Goal: Check status: Check status

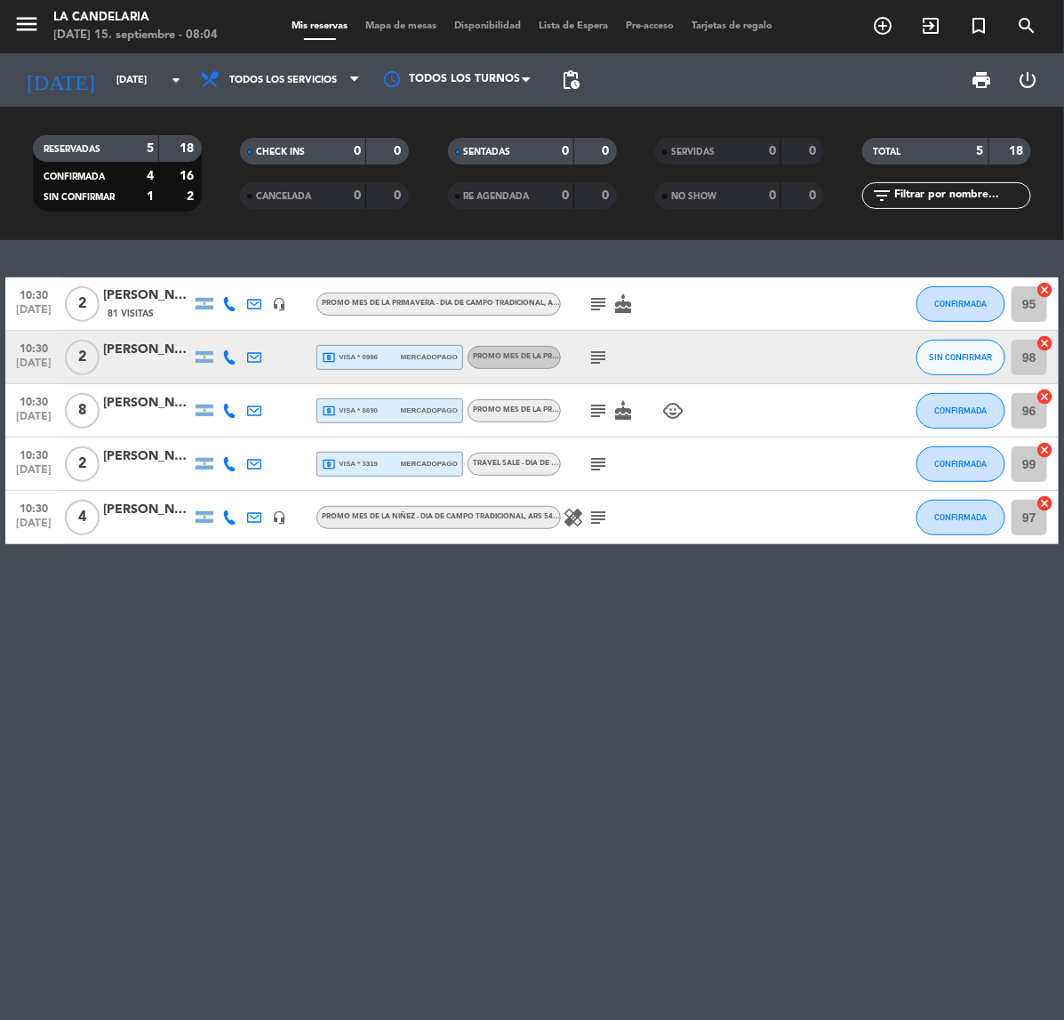
click at [153, 509] on div "[PERSON_NAME] [PERSON_NAME]" at bounding box center [147, 510] width 89 height 20
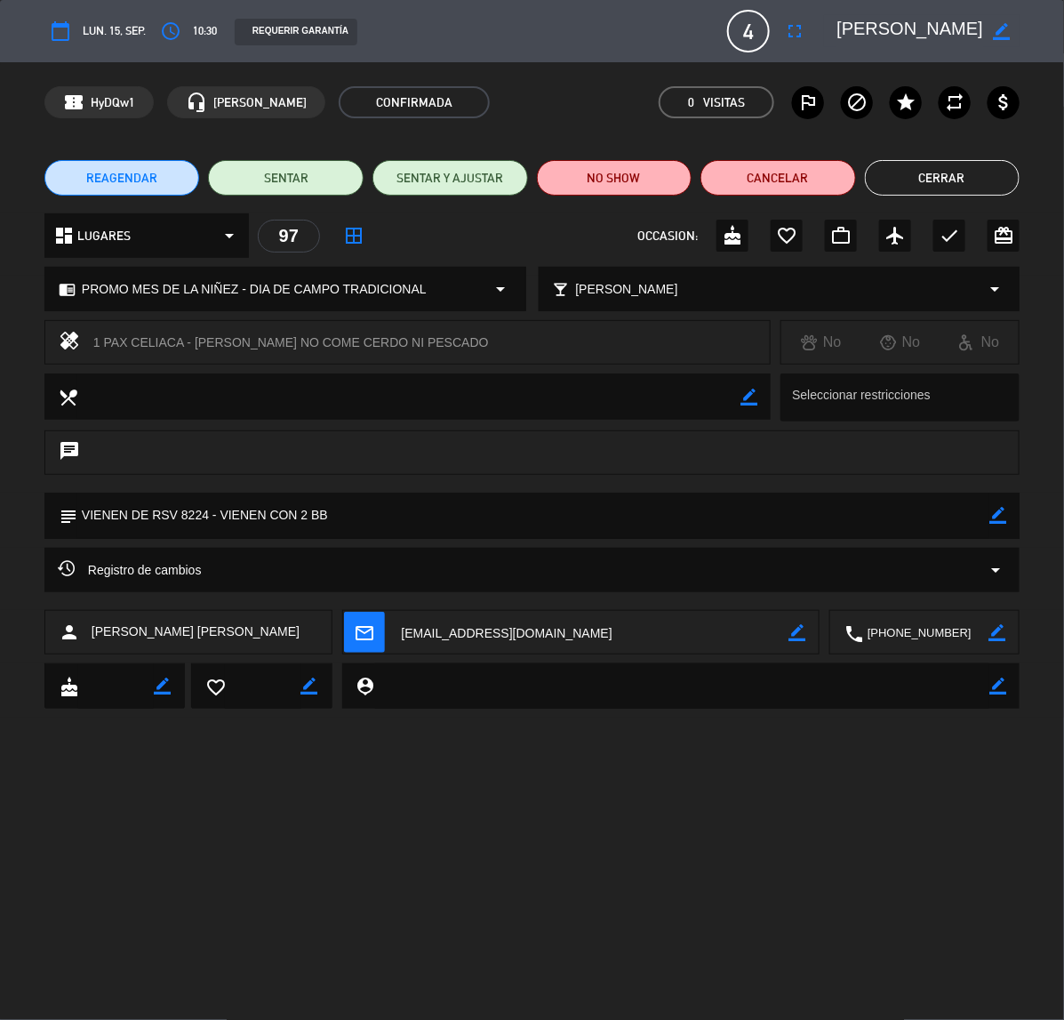
click at [851, 184] on button "Cerrar" at bounding box center [943, 178] width 156 height 36
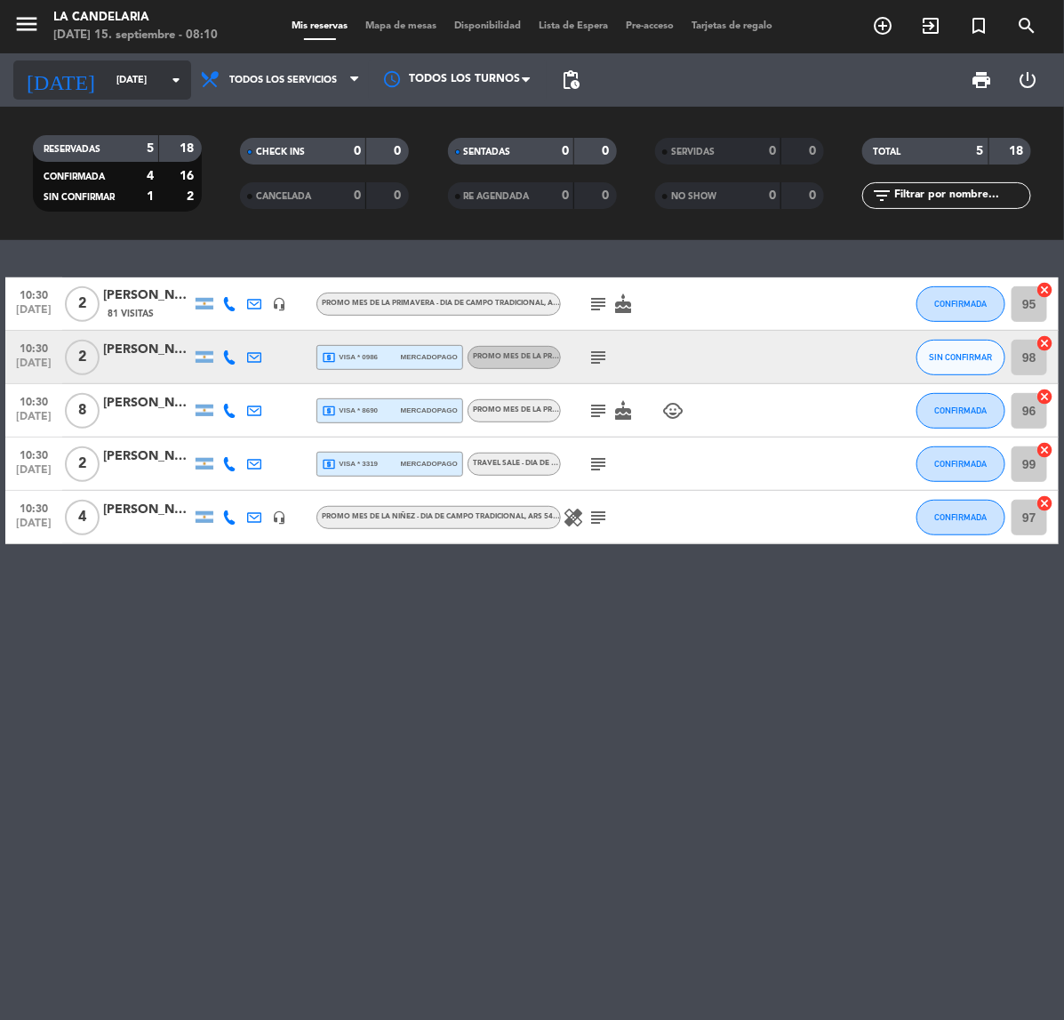
click at [167, 72] on icon "arrow_drop_down" at bounding box center [175, 79] width 21 height 21
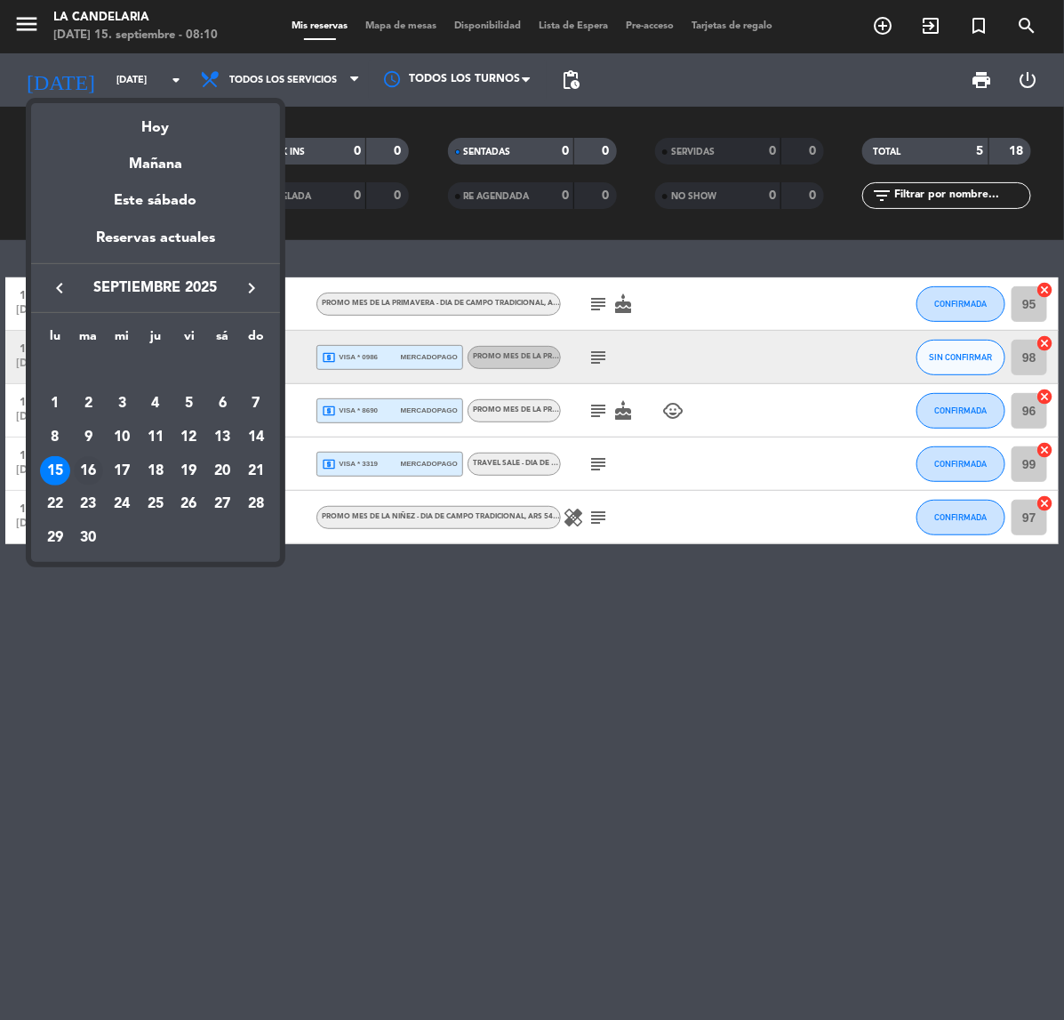
click at [91, 469] on div "16" at bounding box center [89, 471] width 30 height 30
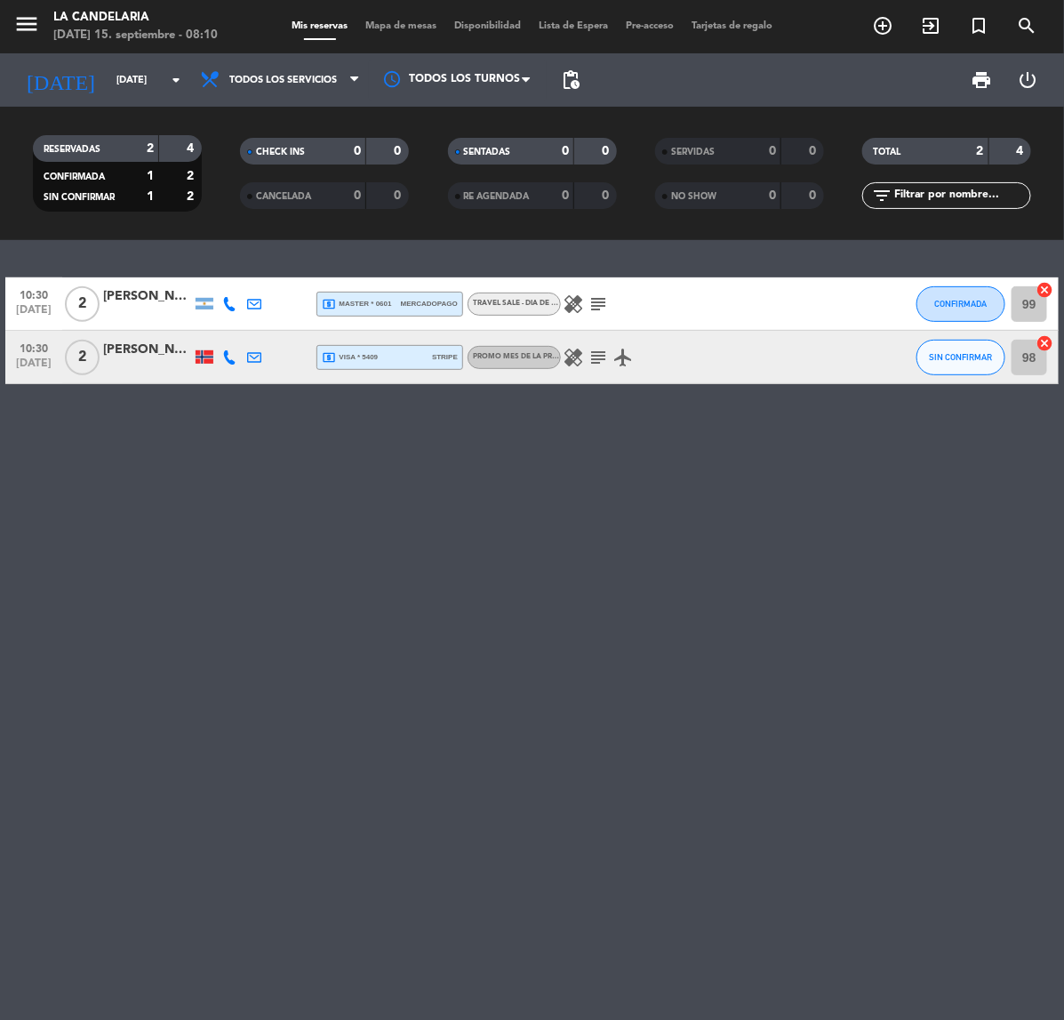
click at [198, 358] on div at bounding box center [205, 356] width 18 height 13
click at [433, 431] on div "10:30 [DATE] 2 [PERSON_NAME] local_atm master * 0601 mercadopago TRAVEL SALE - …" at bounding box center [532, 630] width 1064 height 780
click at [621, 351] on icon "airplanemode_active" at bounding box center [623, 357] width 21 height 21
click at [842, 450] on div "10:30 [DATE] 2 [PERSON_NAME] local_atm master * 0601 mercadopago TRAVEL SALE - …" at bounding box center [532, 630] width 1064 height 780
click at [131, 76] on input "[DATE]" at bounding box center [174, 80] width 133 height 29
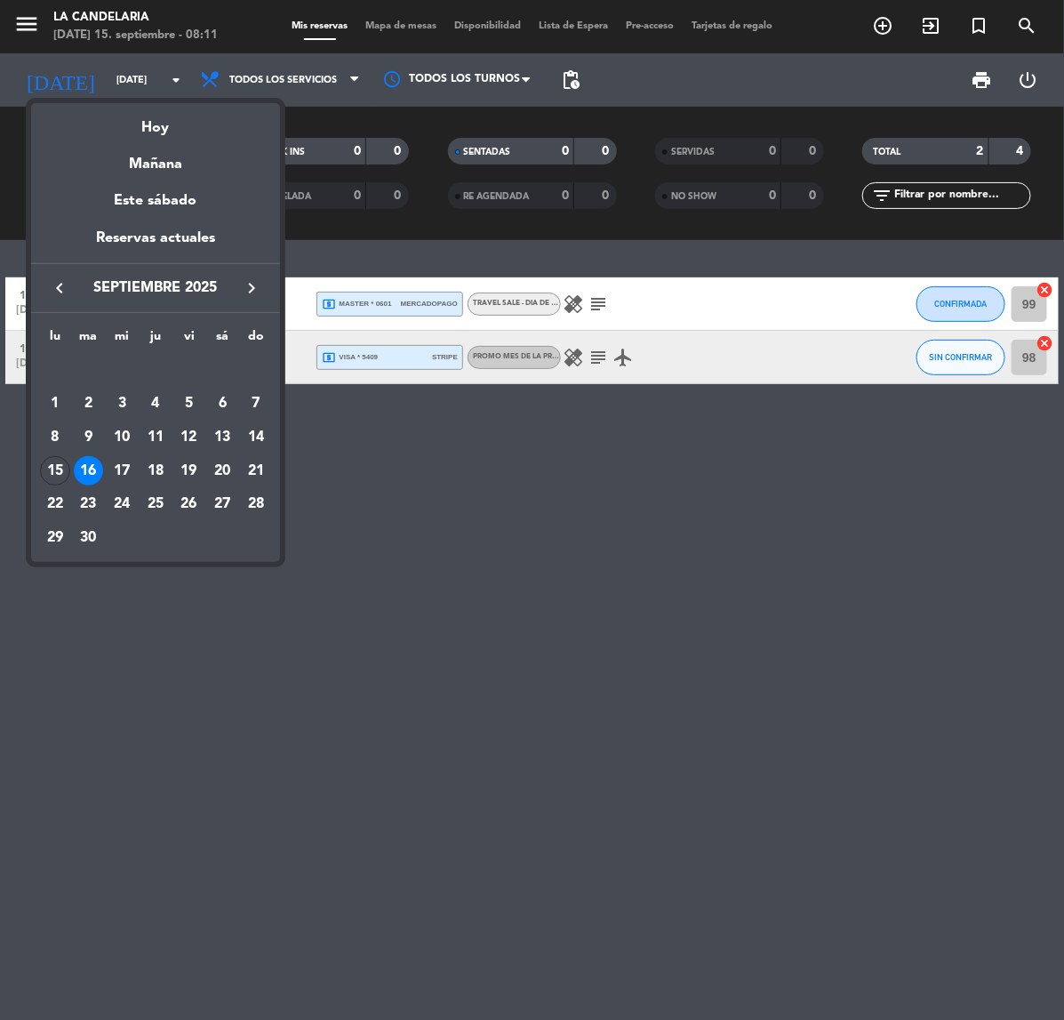
click at [124, 463] on div "17" at bounding box center [122, 471] width 30 height 30
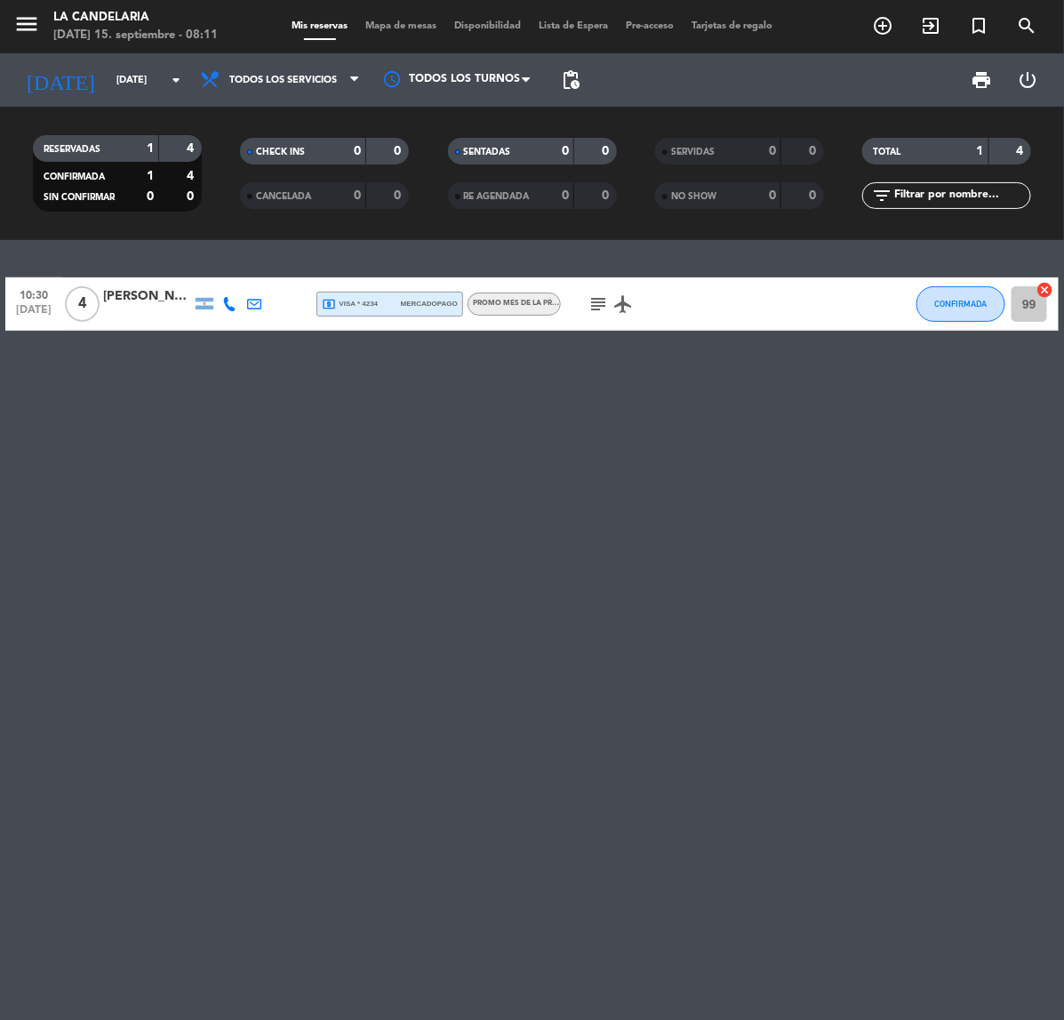
click at [625, 311] on icon "airplanemode_active" at bounding box center [623, 303] width 21 height 21
drag, startPoint x: 207, startPoint y: 305, endPoint x: 220, endPoint y: 322, distance: 21.0
click at [207, 307] on div at bounding box center [205, 304] width 18 height 12
click at [353, 380] on div "10:30 [DATE] 4 [PERSON_NAME] Argentina local_atm visa * 4234 mercadopago PROMO …" at bounding box center [532, 630] width 1064 height 780
click at [162, 76] on input "[DATE]" at bounding box center [174, 80] width 133 height 29
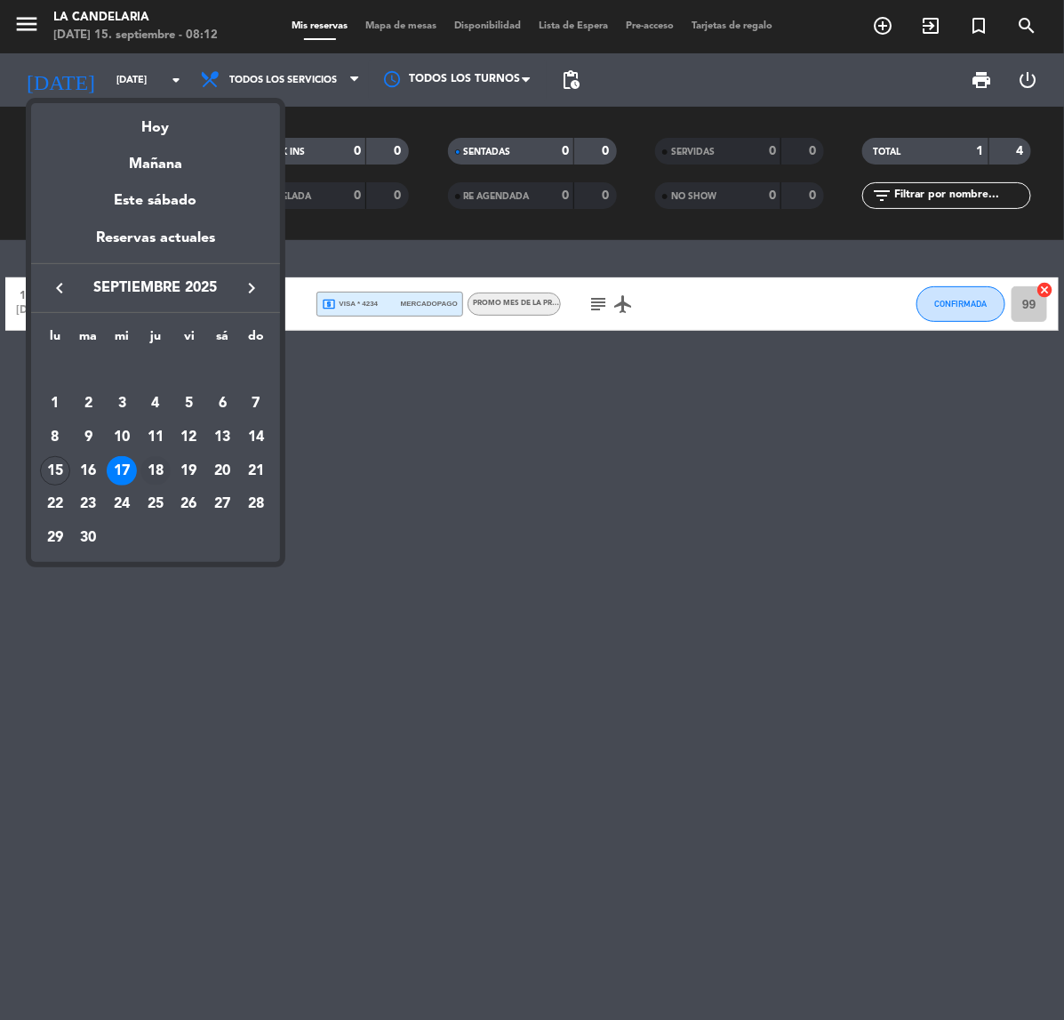
click at [156, 465] on div "18" at bounding box center [156, 471] width 30 height 30
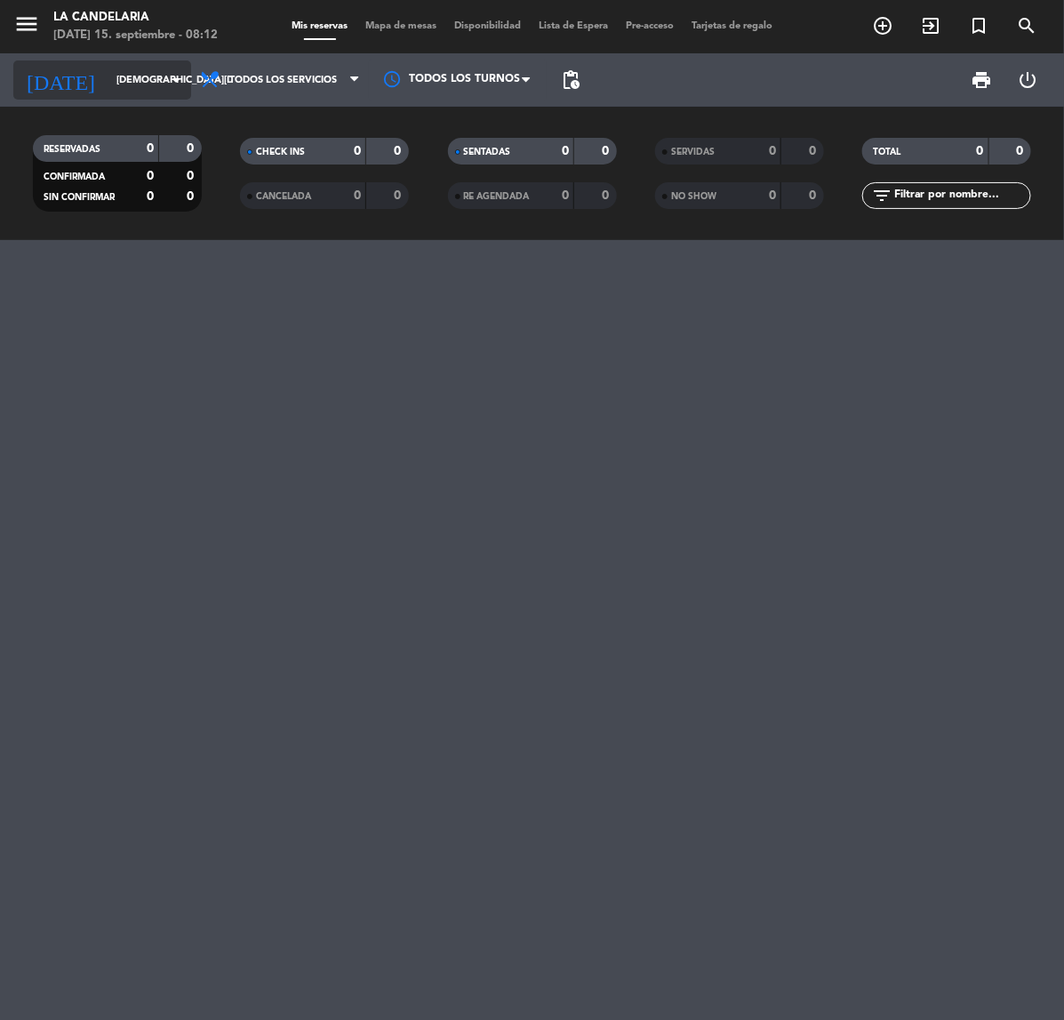
click at [144, 94] on div "[DATE] [DATE] arrow_drop_down" at bounding box center [102, 79] width 178 height 39
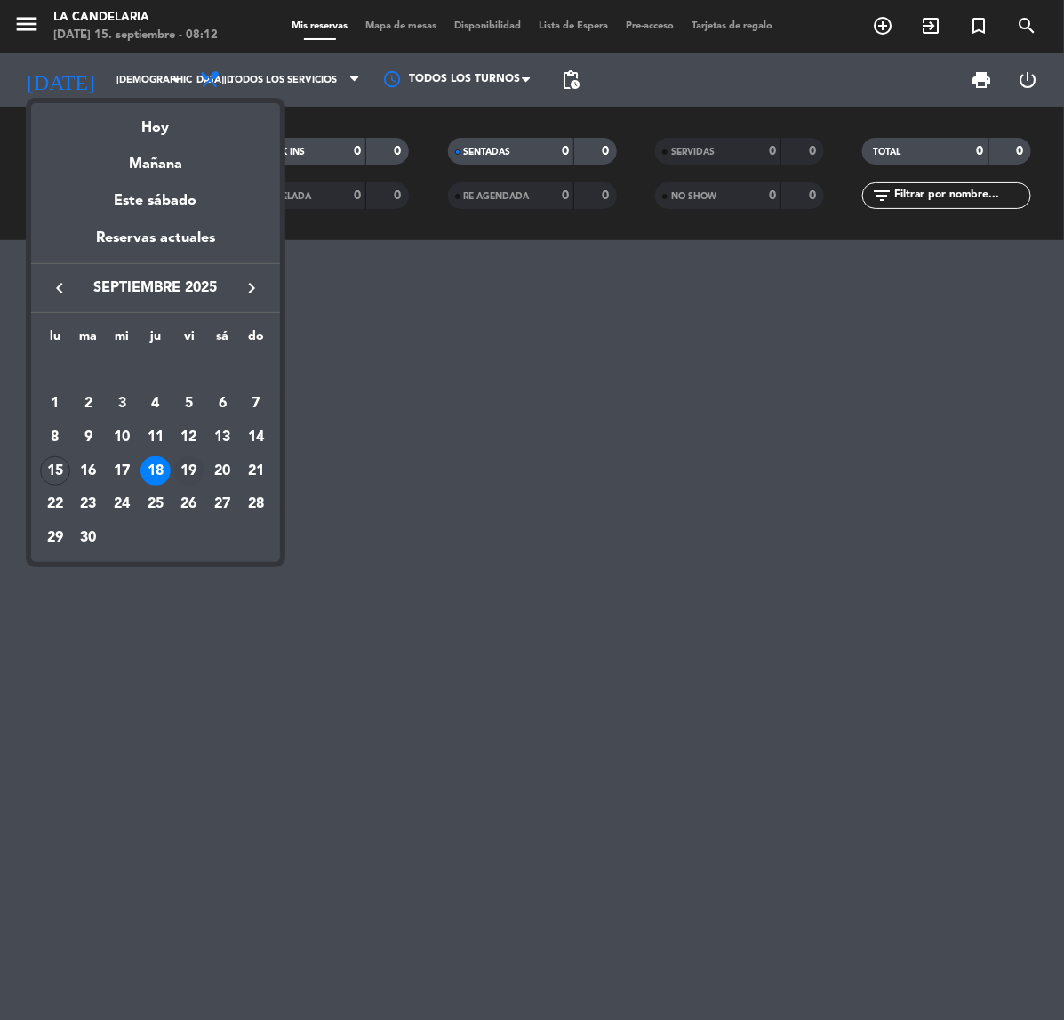
click at [193, 459] on div "19" at bounding box center [189, 471] width 30 height 30
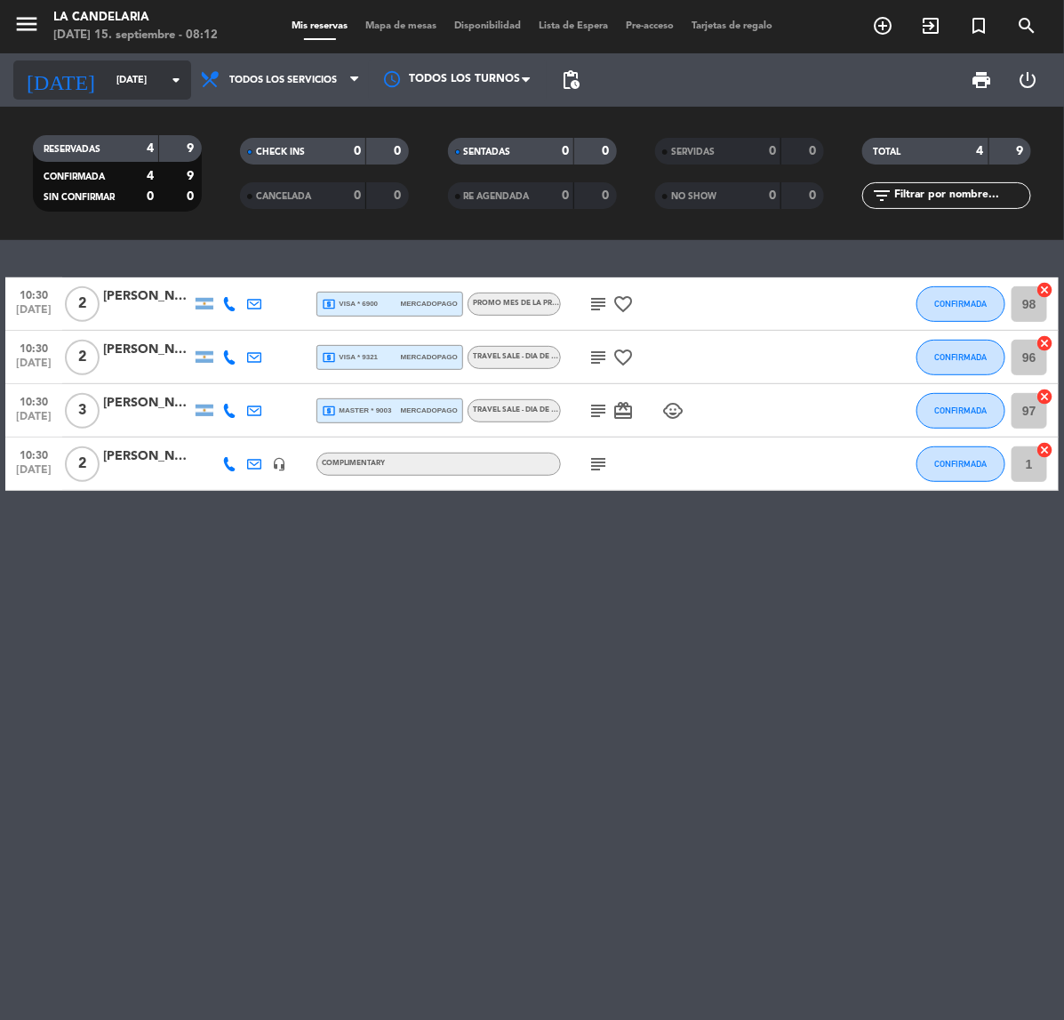
click at [158, 68] on input "[DATE]" at bounding box center [174, 80] width 133 height 29
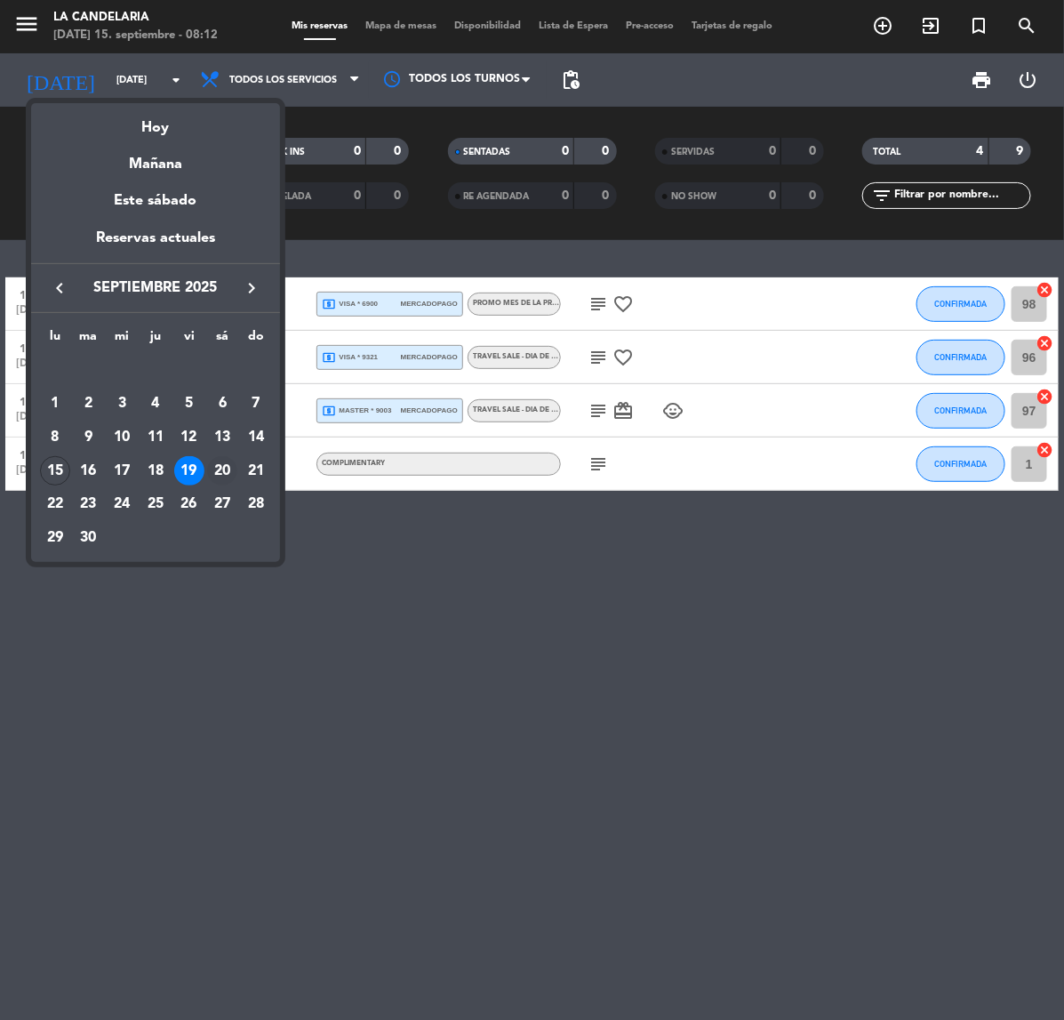
click at [222, 474] on div "20" at bounding box center [222, 471] width 30 height 30
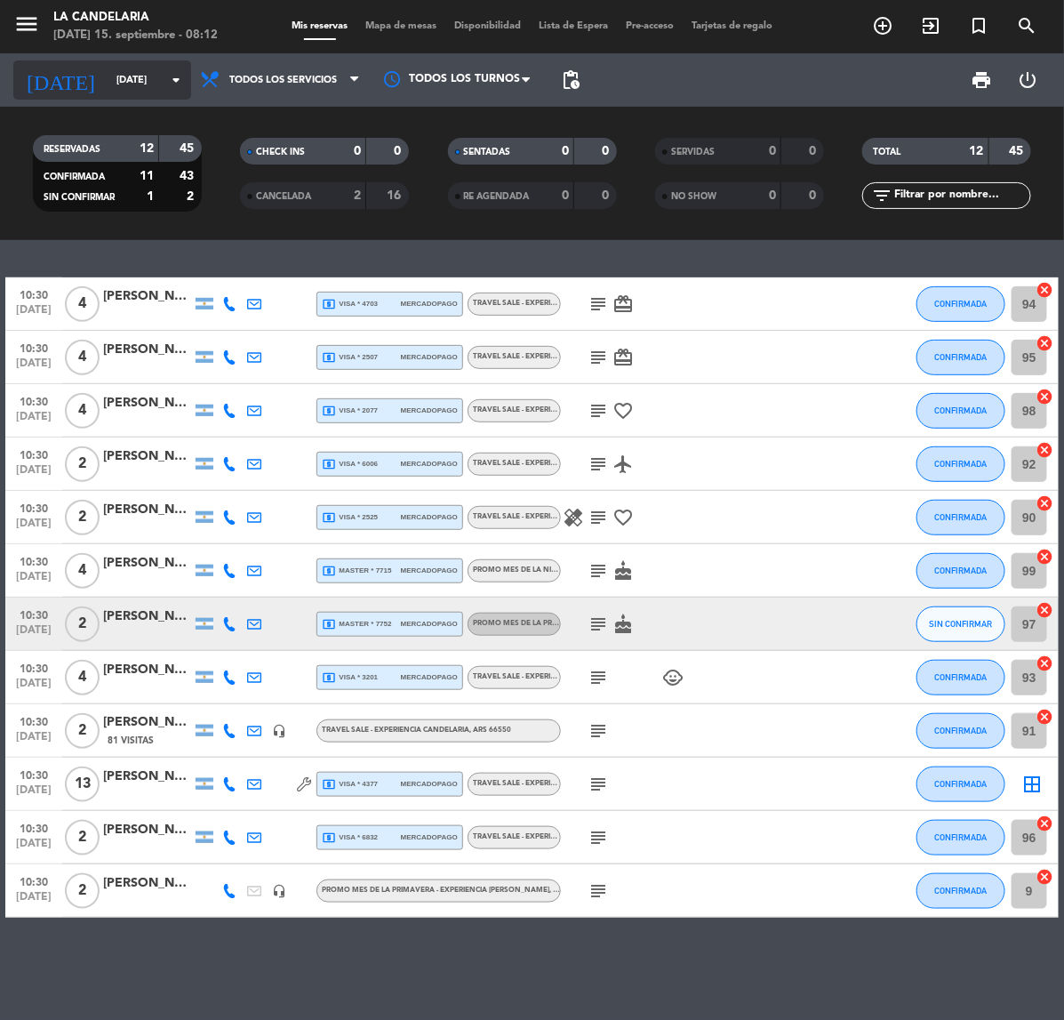
click at [122, 78] on input "[DATE]" at bounding box center [174, 80] width 133 height 29
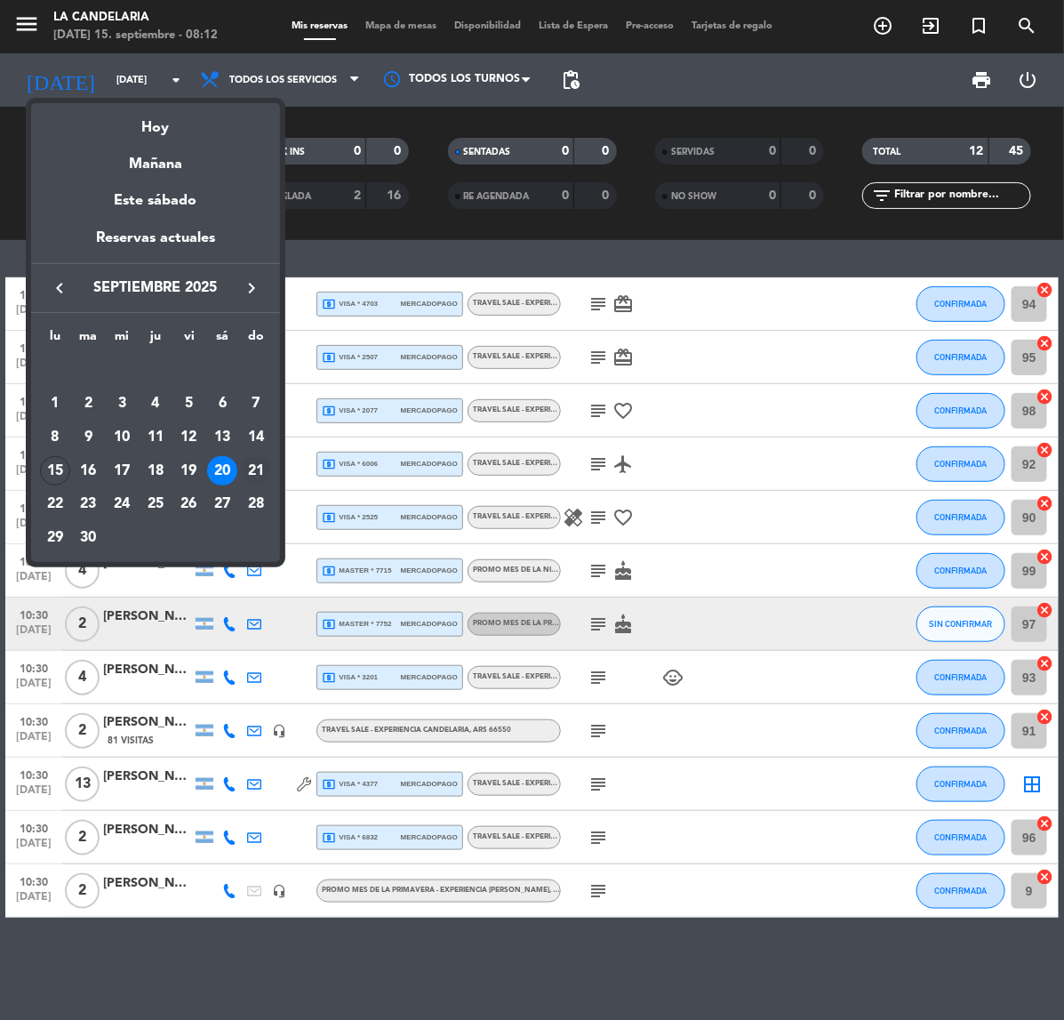
click at [262, 465] on div "21" at bounding box center [256, 471] width 30 height 30
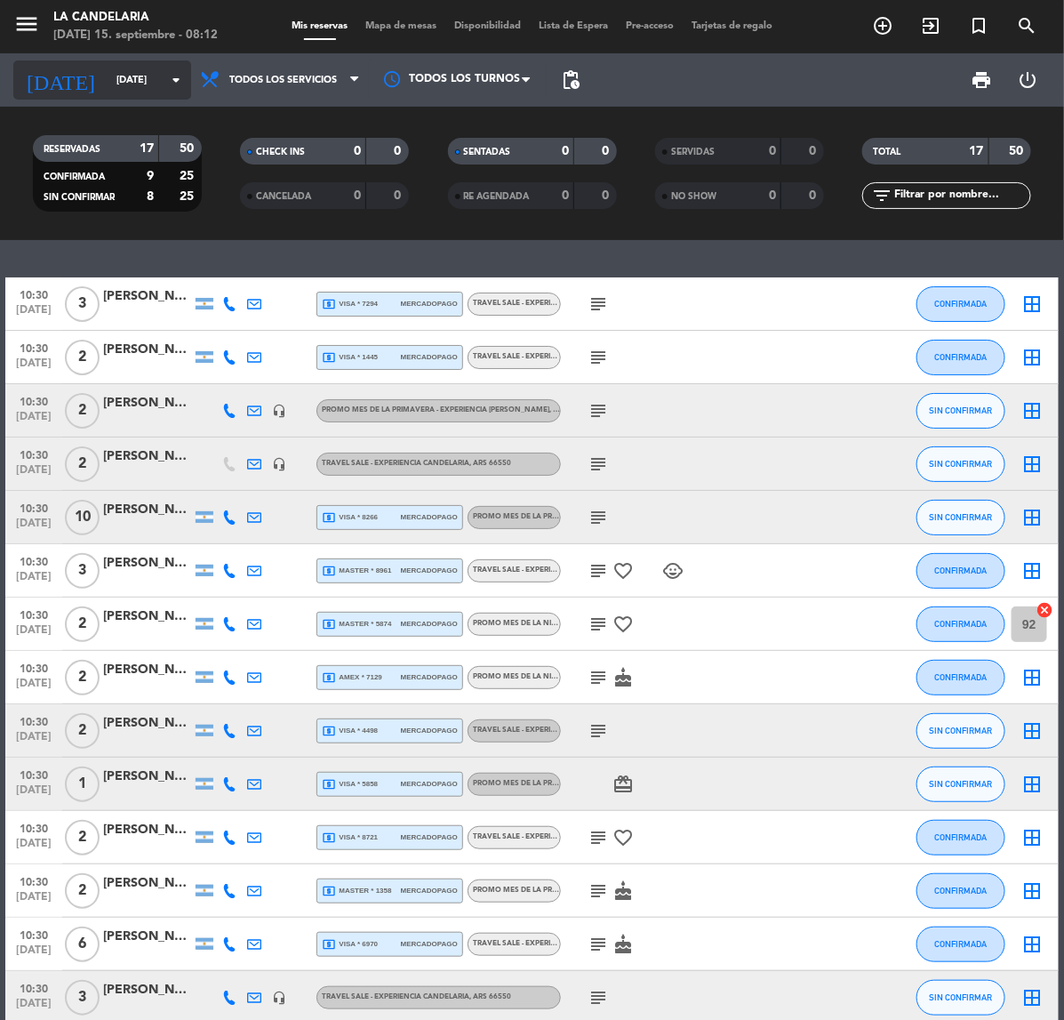
click at [156, 77] on input "[DATE]" at bounding box center [174, 80] width 133 height 29
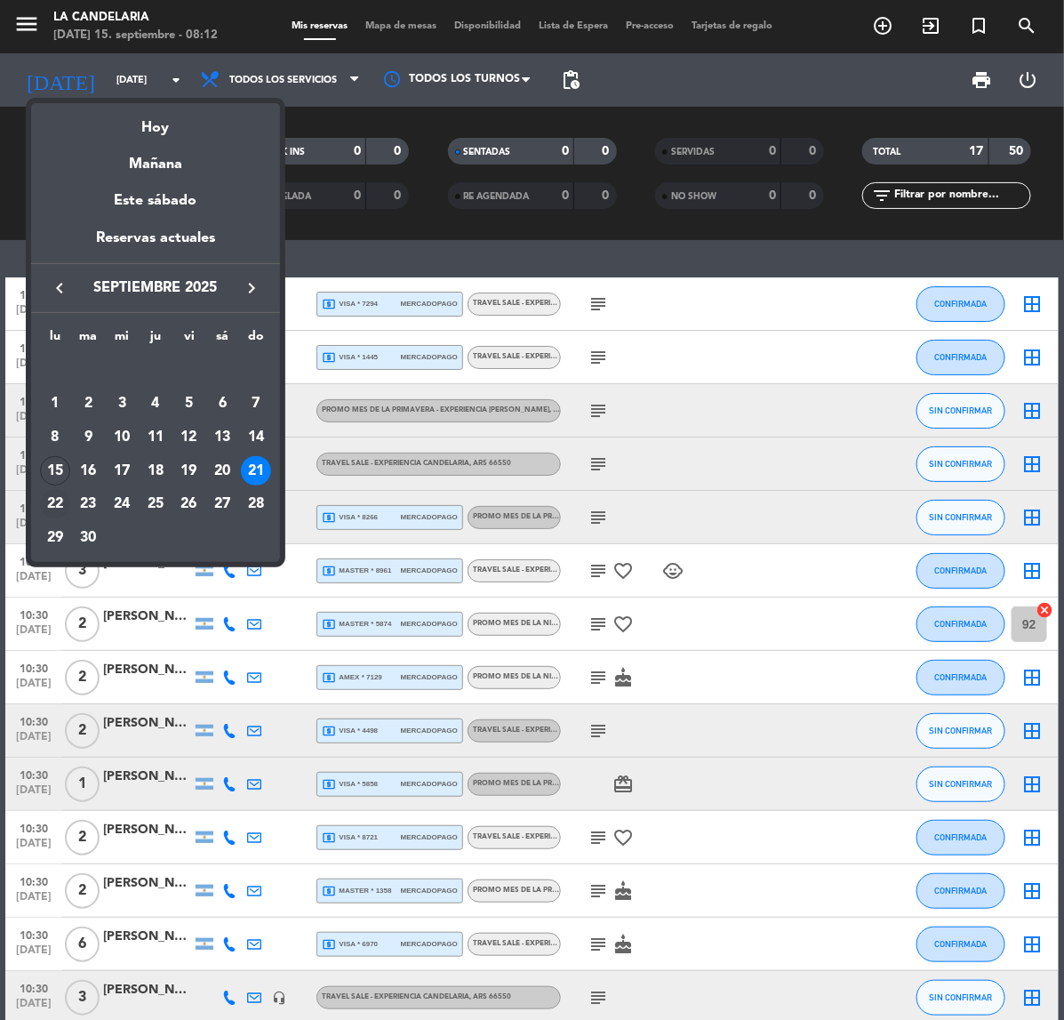
click at [49, 504] on div "22" at bounding box center [55, 504] width 30 height 30
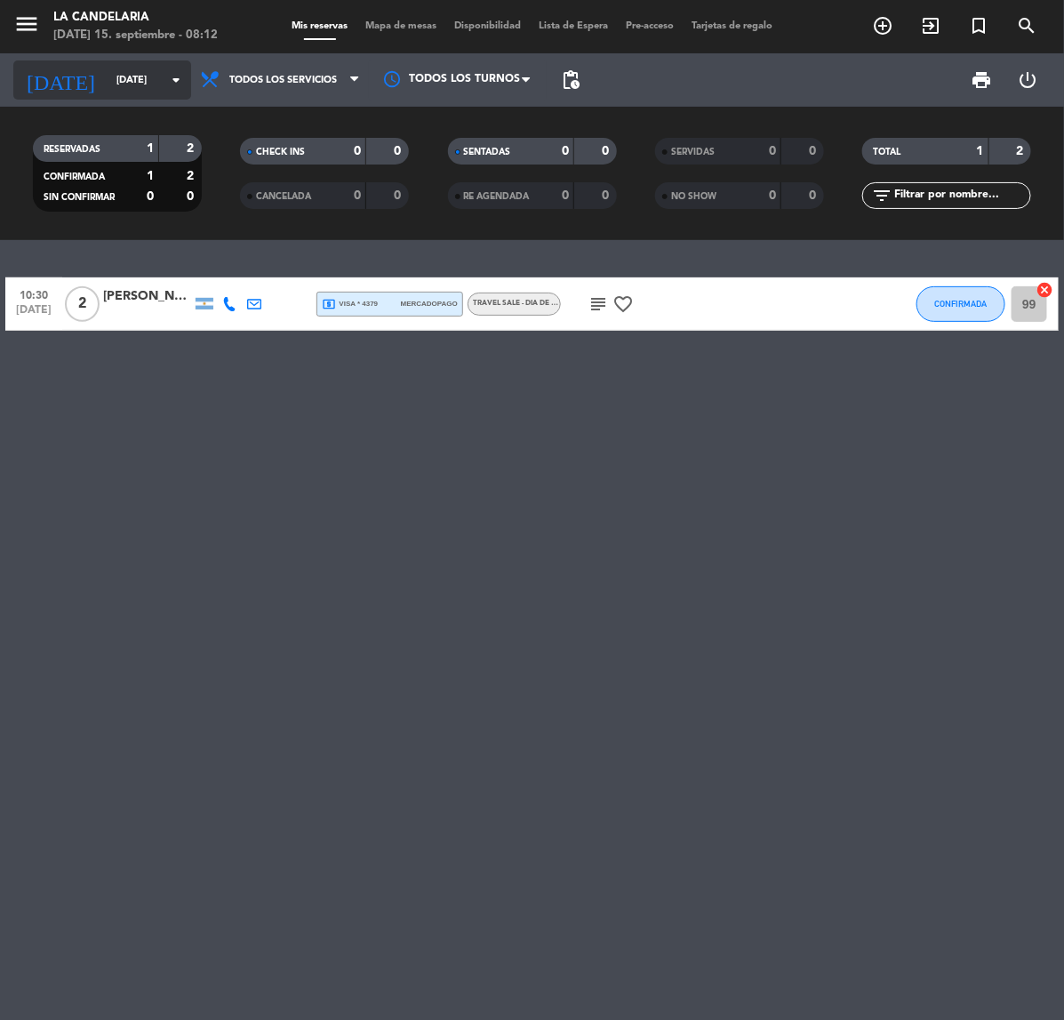
click at [184, 80] on icon "arrow_drop_down" at bounding box center [175, 79] width 21 height 21
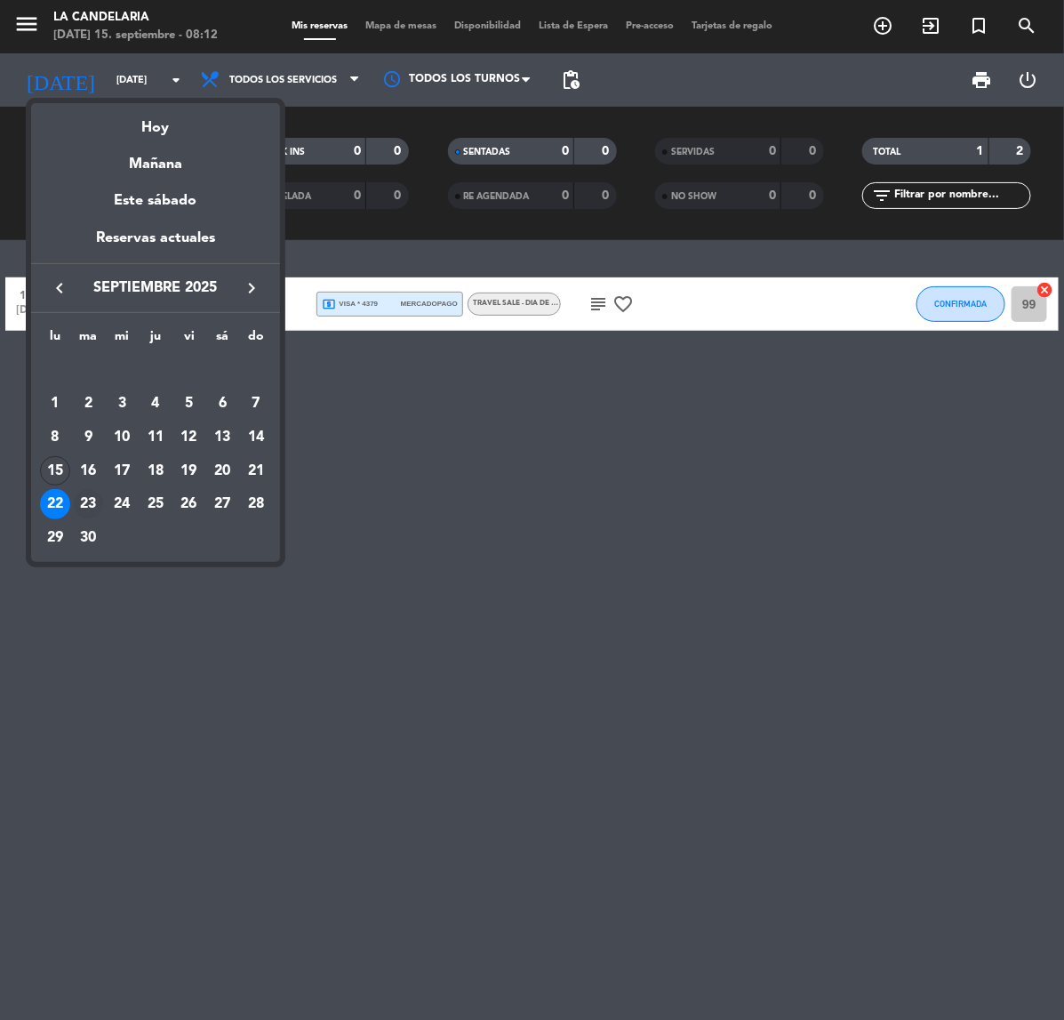
click at [85, 498] on div "23" at bounding box center [89, 504] width 30 height 30
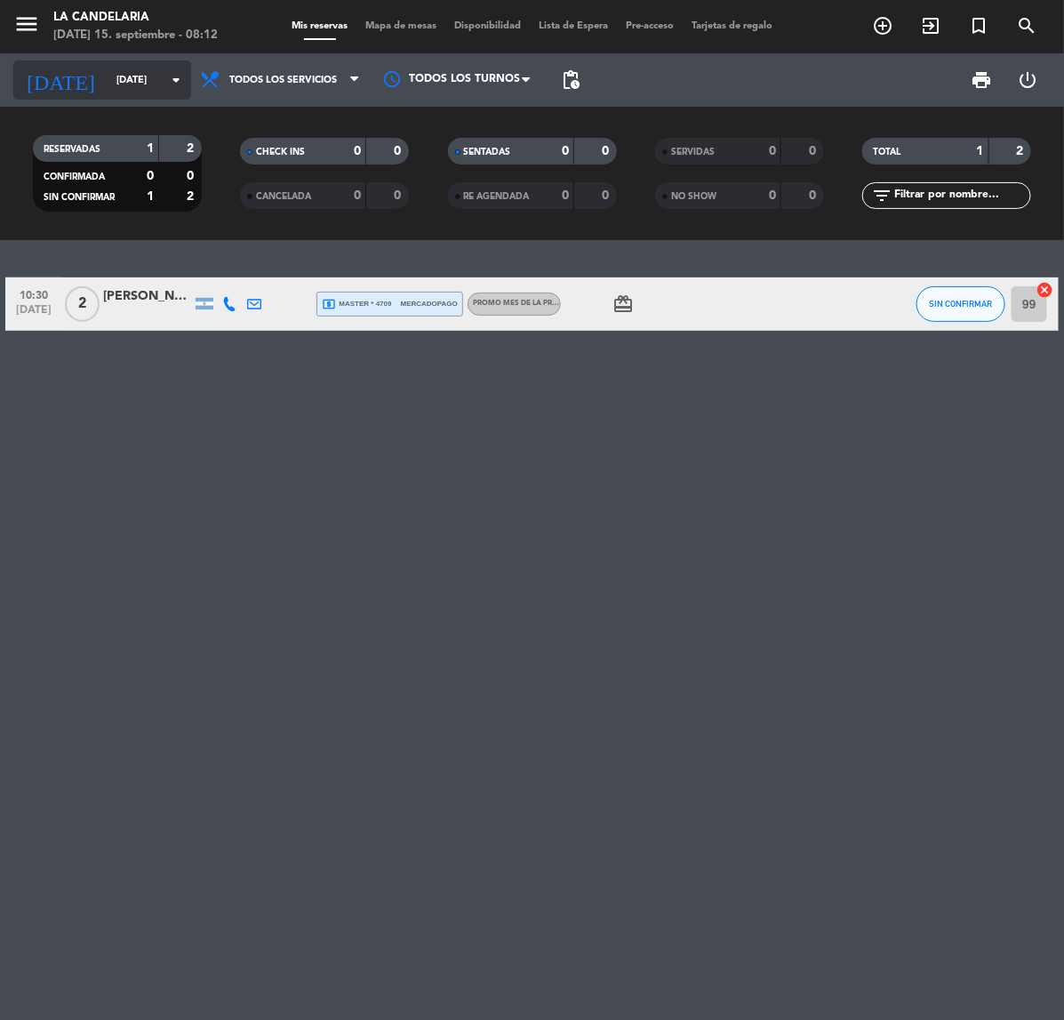
click at [142, 93] on input "[DATE]" at bounding box center [174, 80] width 133 height 29
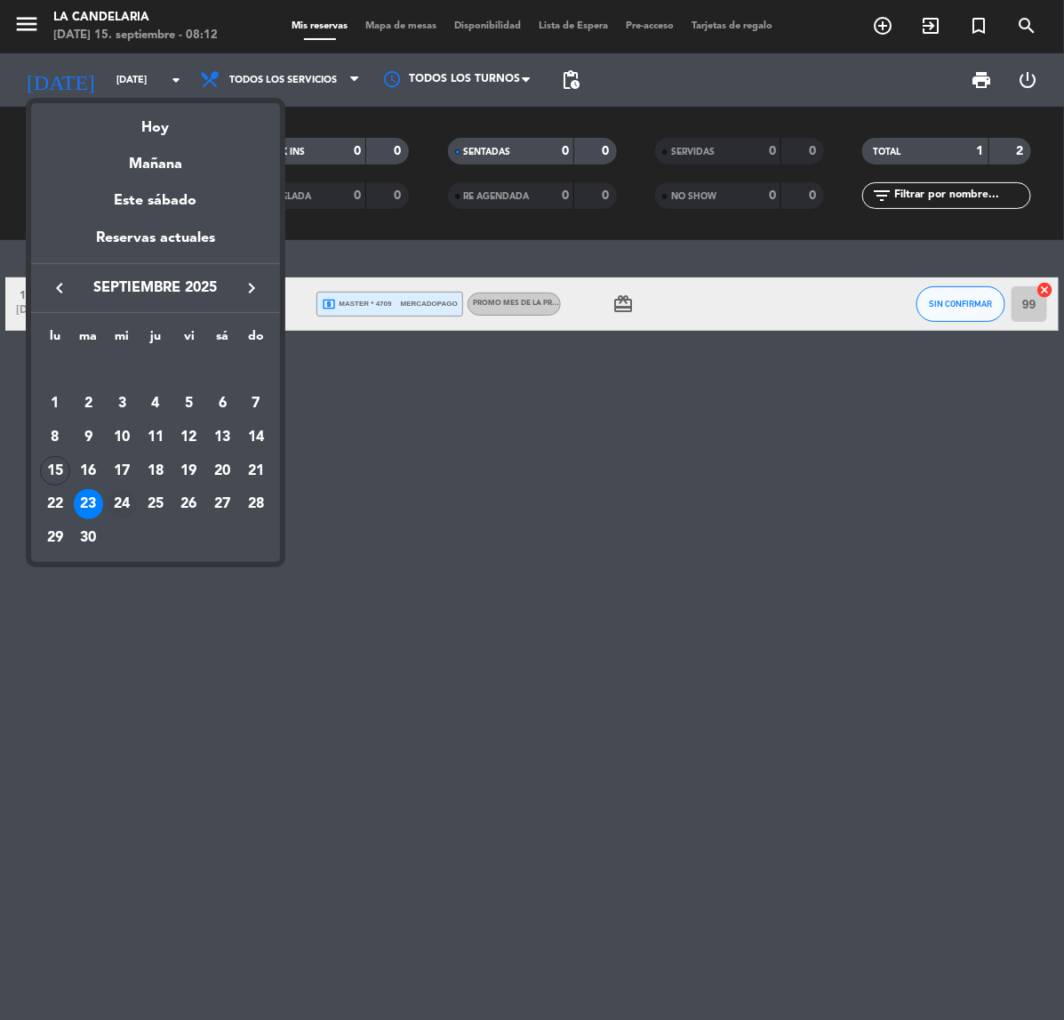
click at [125, 502] on div "24" at bounding box center [122, 504] width 30 height 30
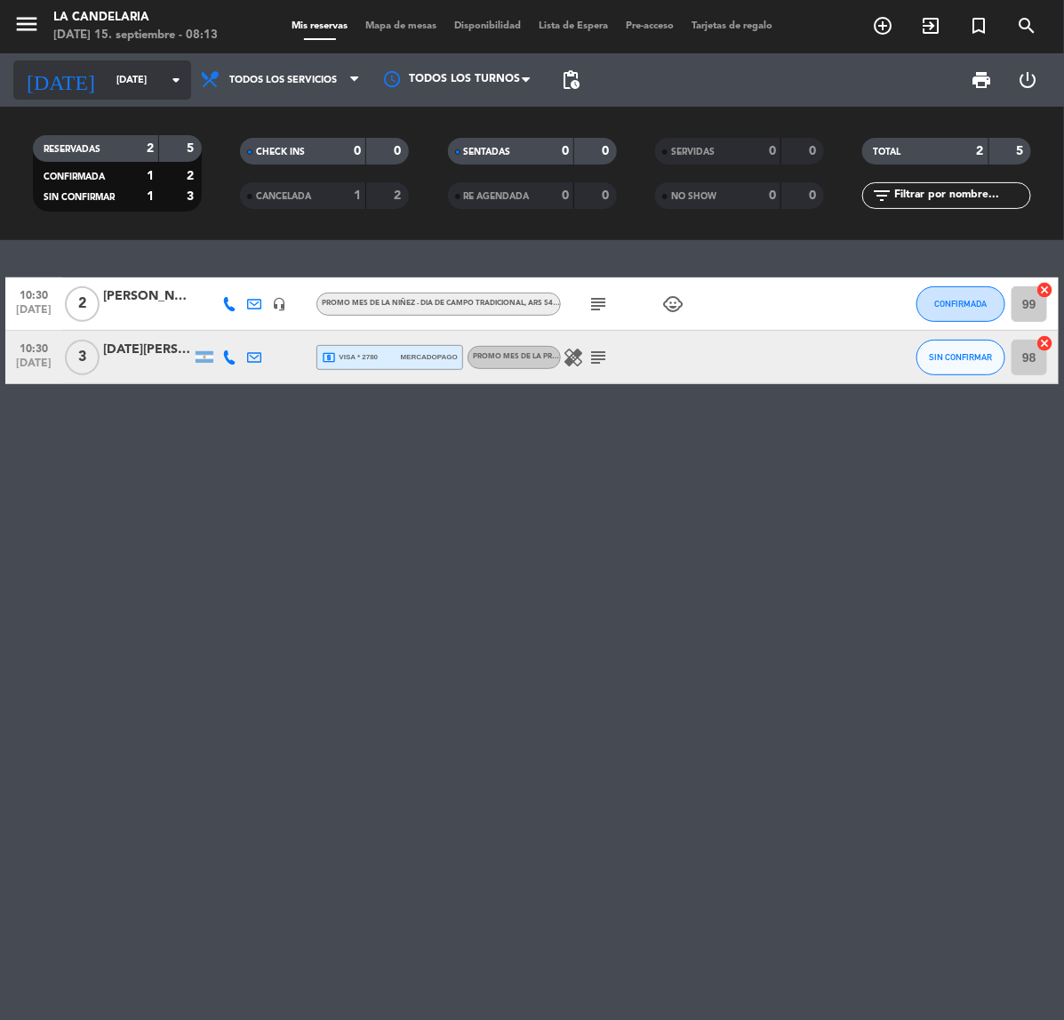
click at [127, 82] on input "[DATE]" at bounding box center [174, 80] width 133 height 29
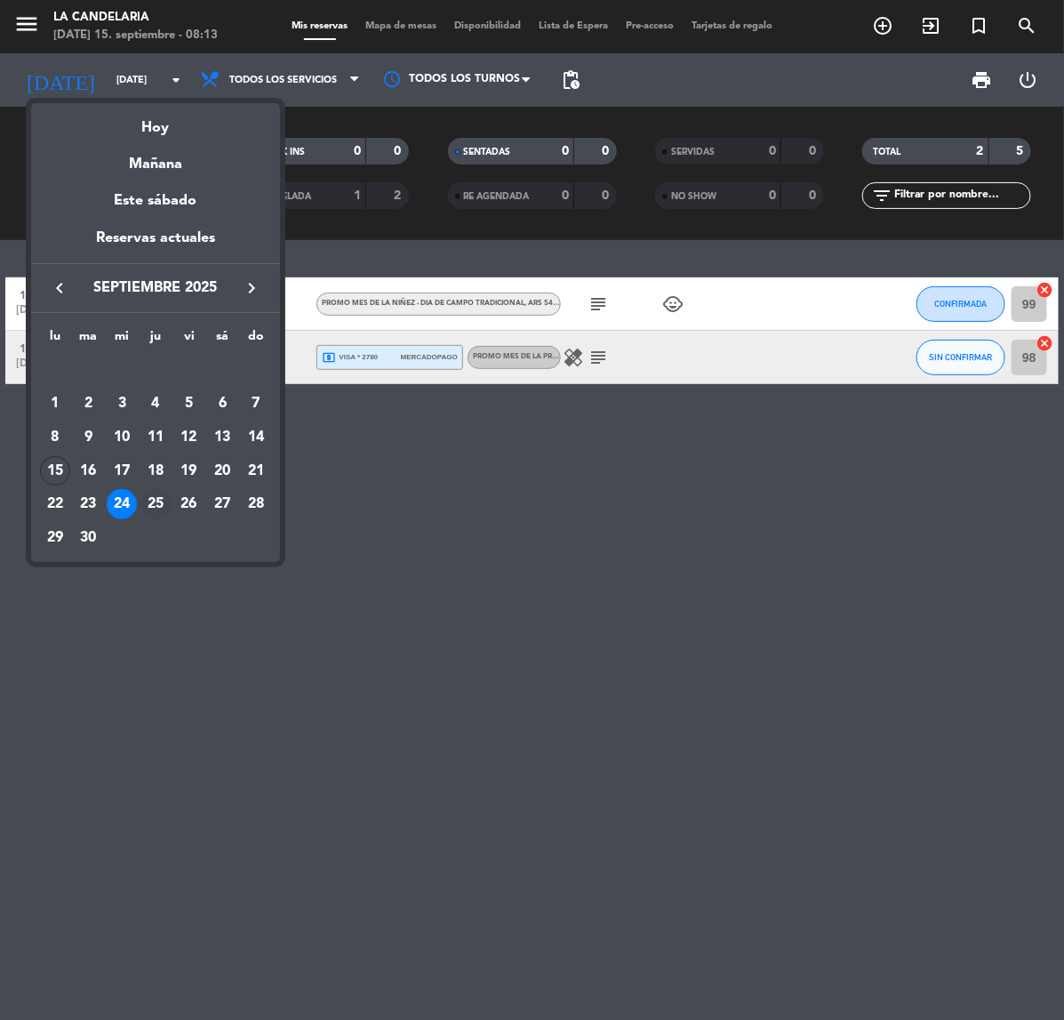
click at [157, 505] on div "25" at bounding box center [156, 504] width 30 height 30
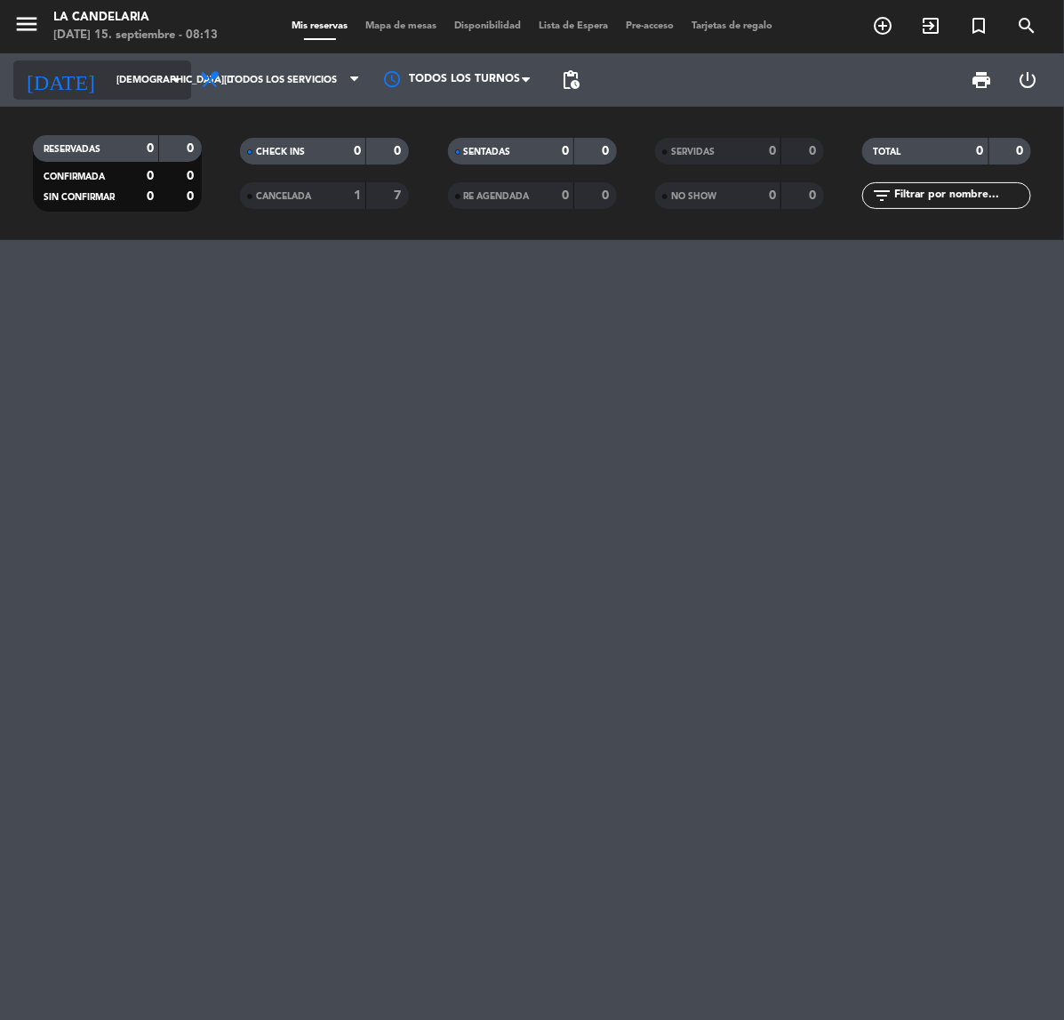
click at [161, 68] on input "[DEMOGRAPHIC_DATA][DATE]" at bounding box center [174, 80] width 133 height 29
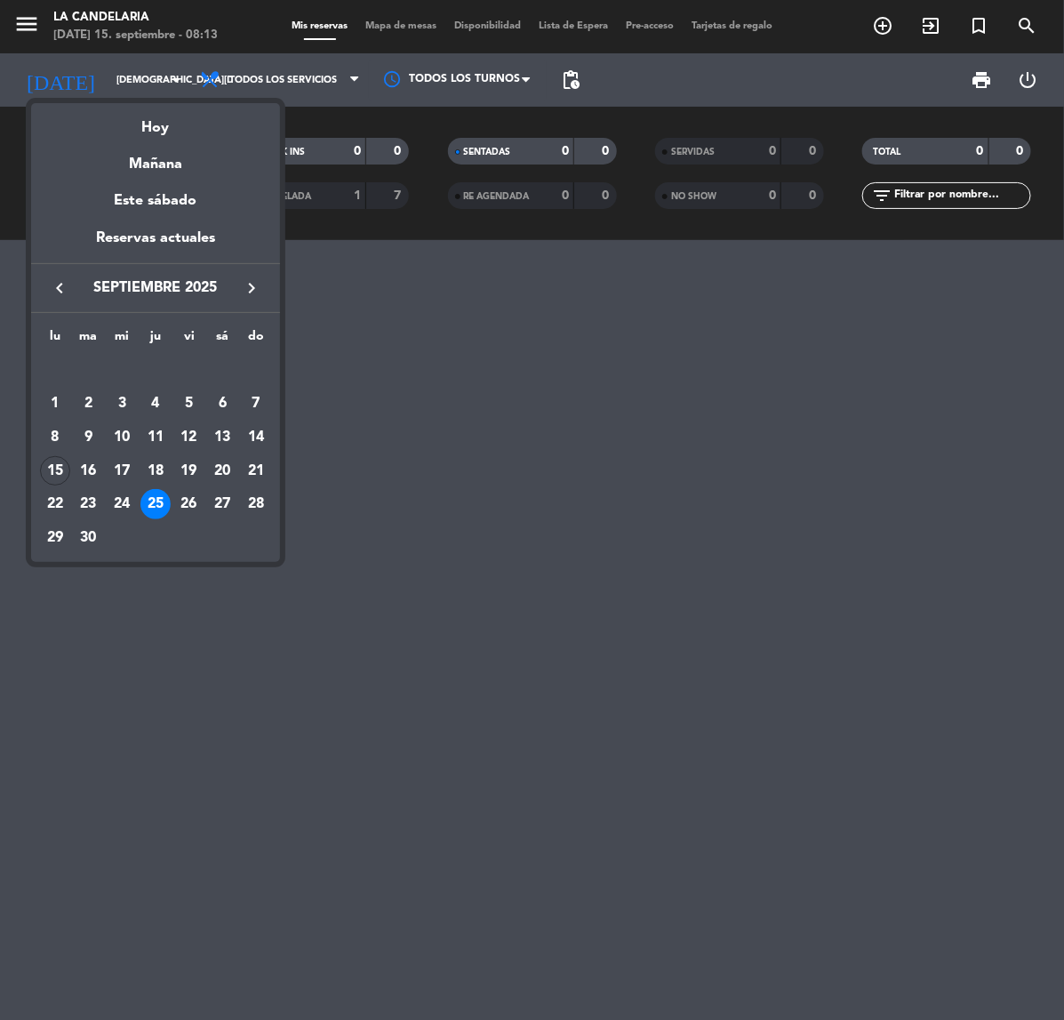
click at [184, 498] on div "26" at bounding box center [189, 504] width 30 height 30
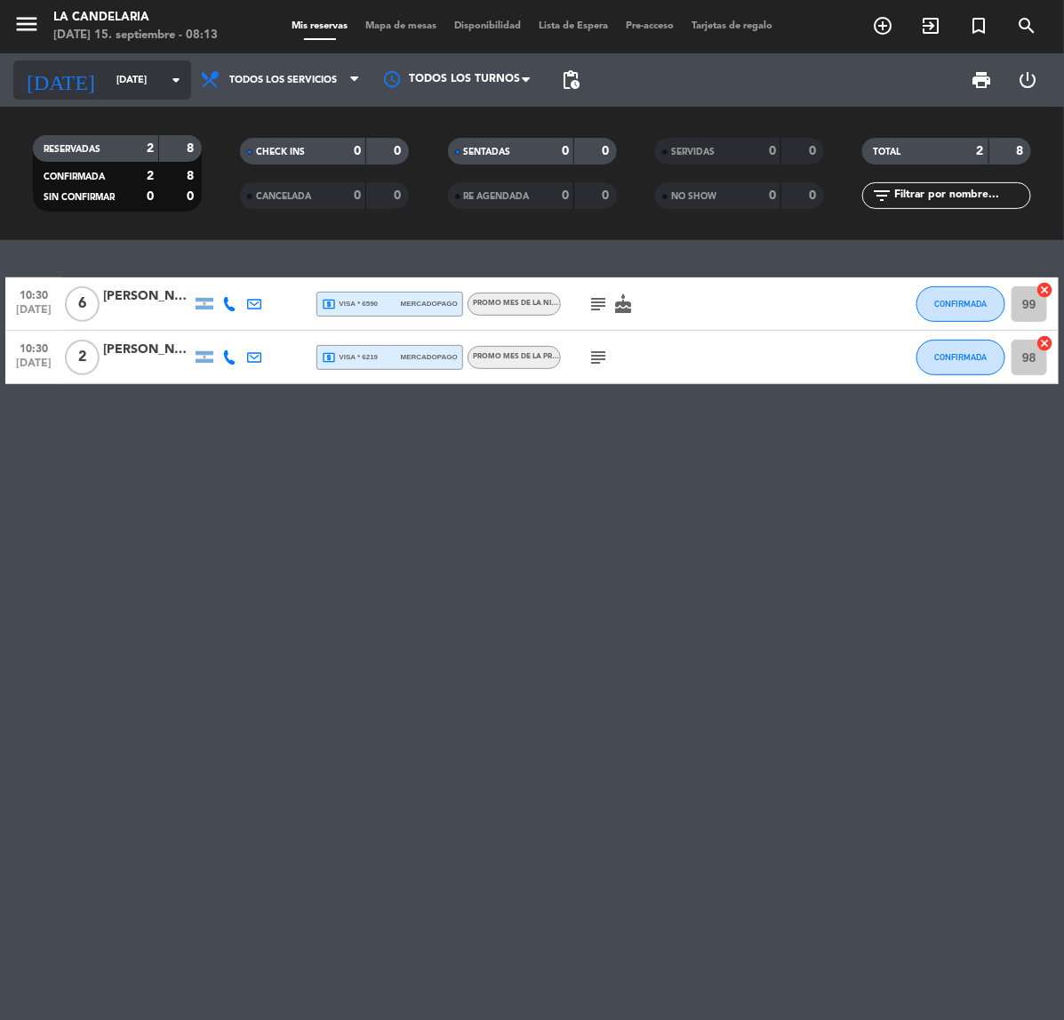
click at [184, 69] on icon "arrow_drop_down" at bounding box center [175, 79] width 21 height 21
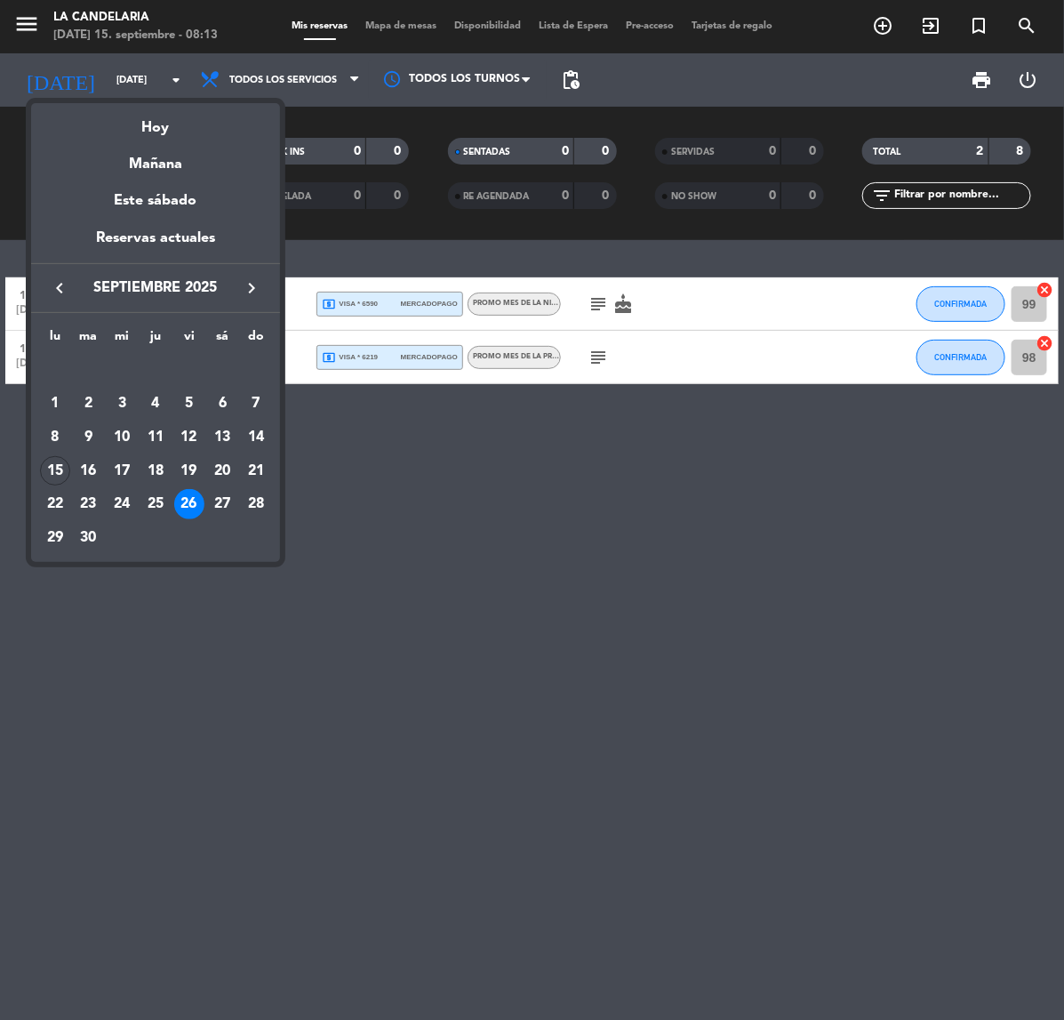
click at [221, 496] on div "27" at bounding box center [222, 504] width 30 height 30
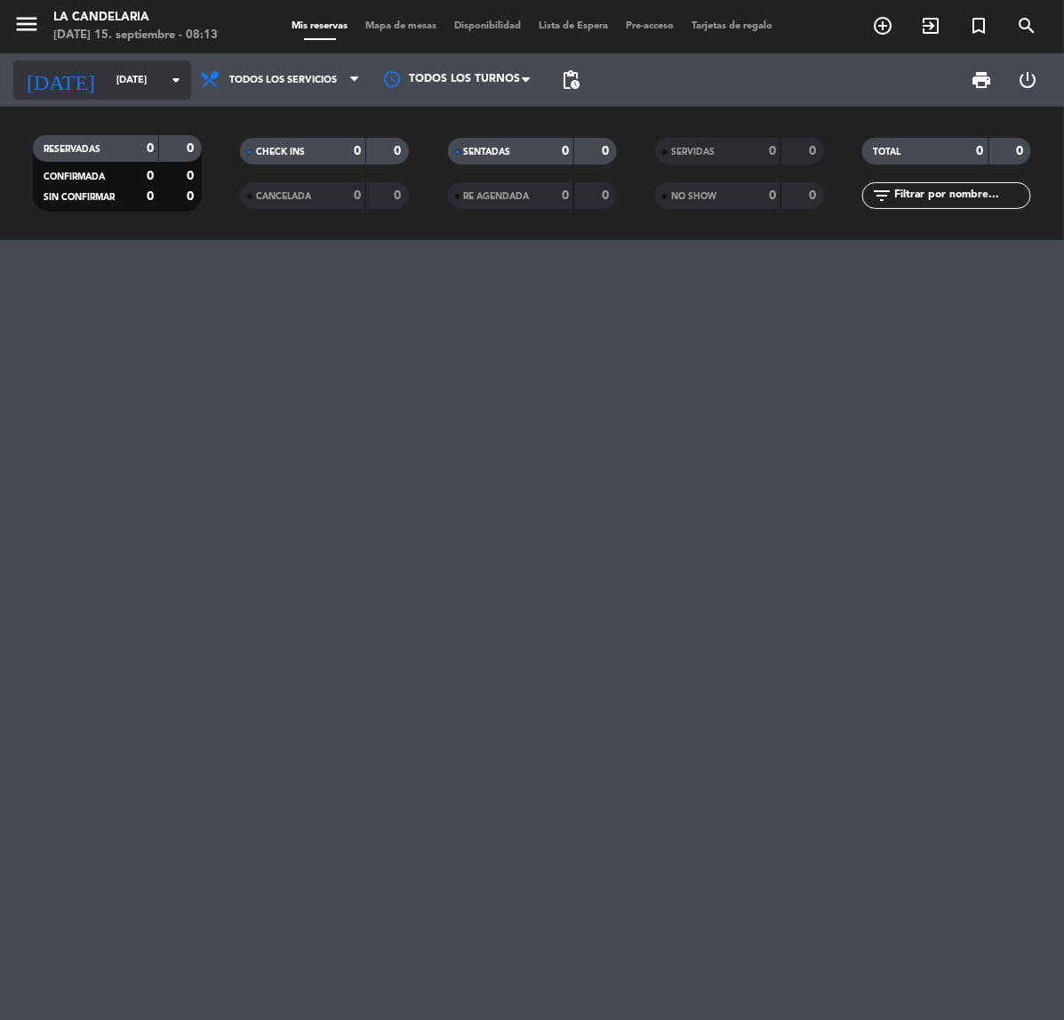
click at [170, 89] on icon "arrow_drop_down" at bounding box center [175, 79] width 21 height 21
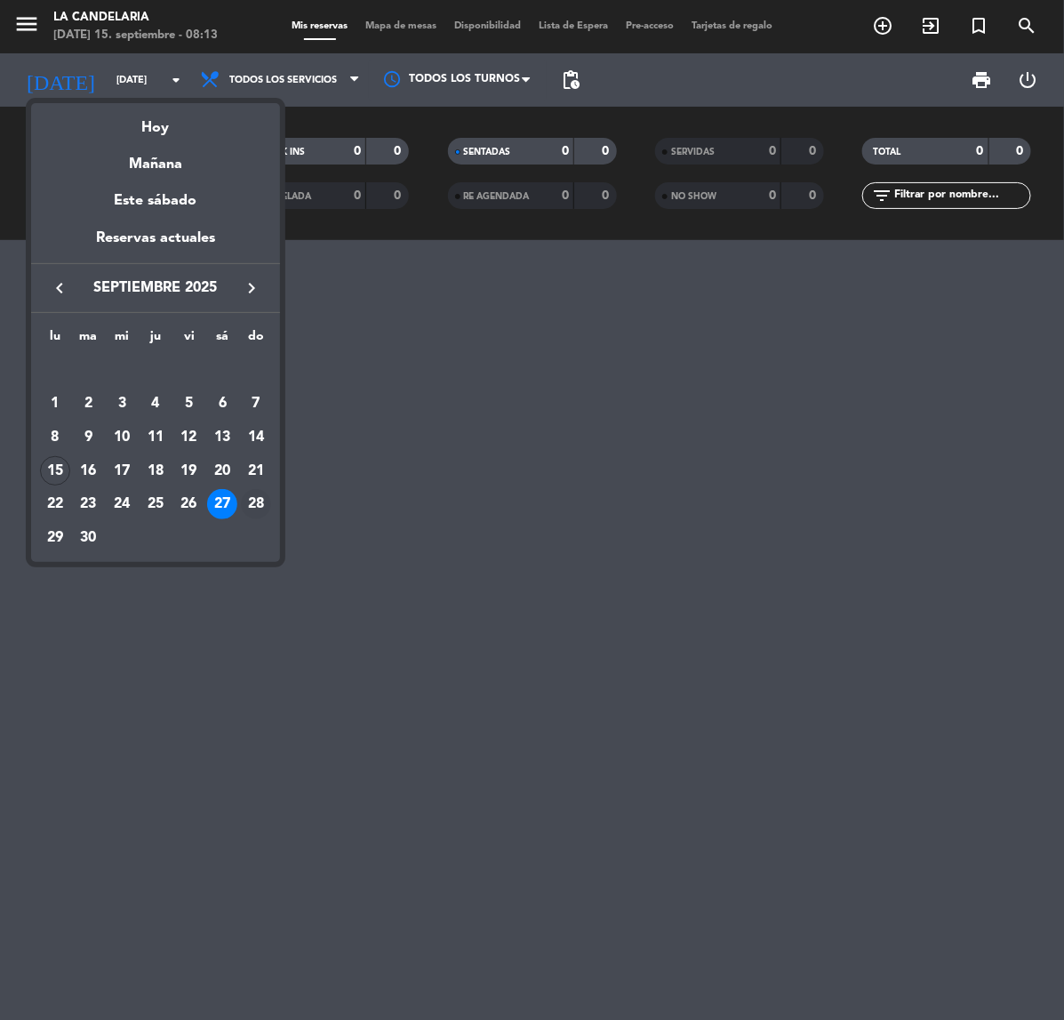
click at [254, 499] on div "28" at bounding box center [256, 504] width 30 height 30
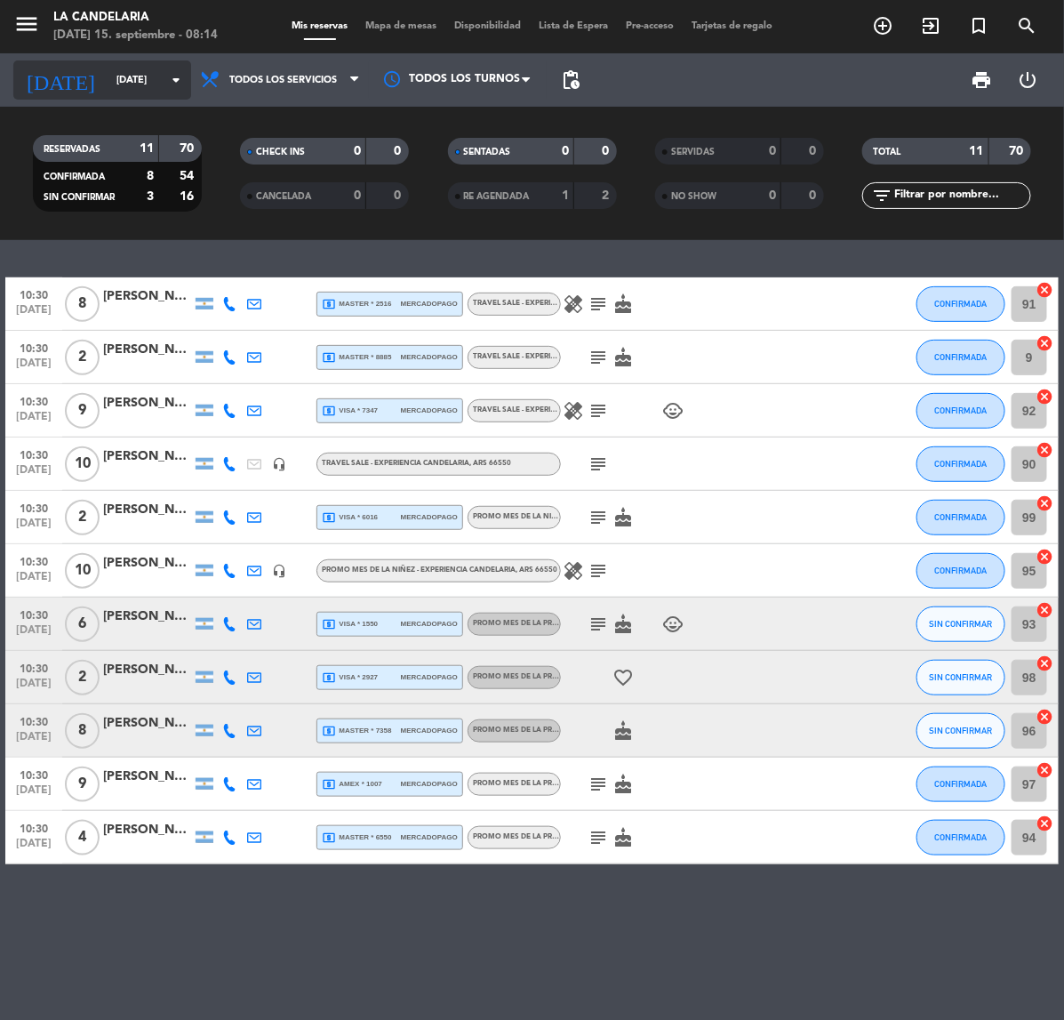
click at [153, 92] on input "[DATE]" at bounding box center [174, 80] width 133 height 29
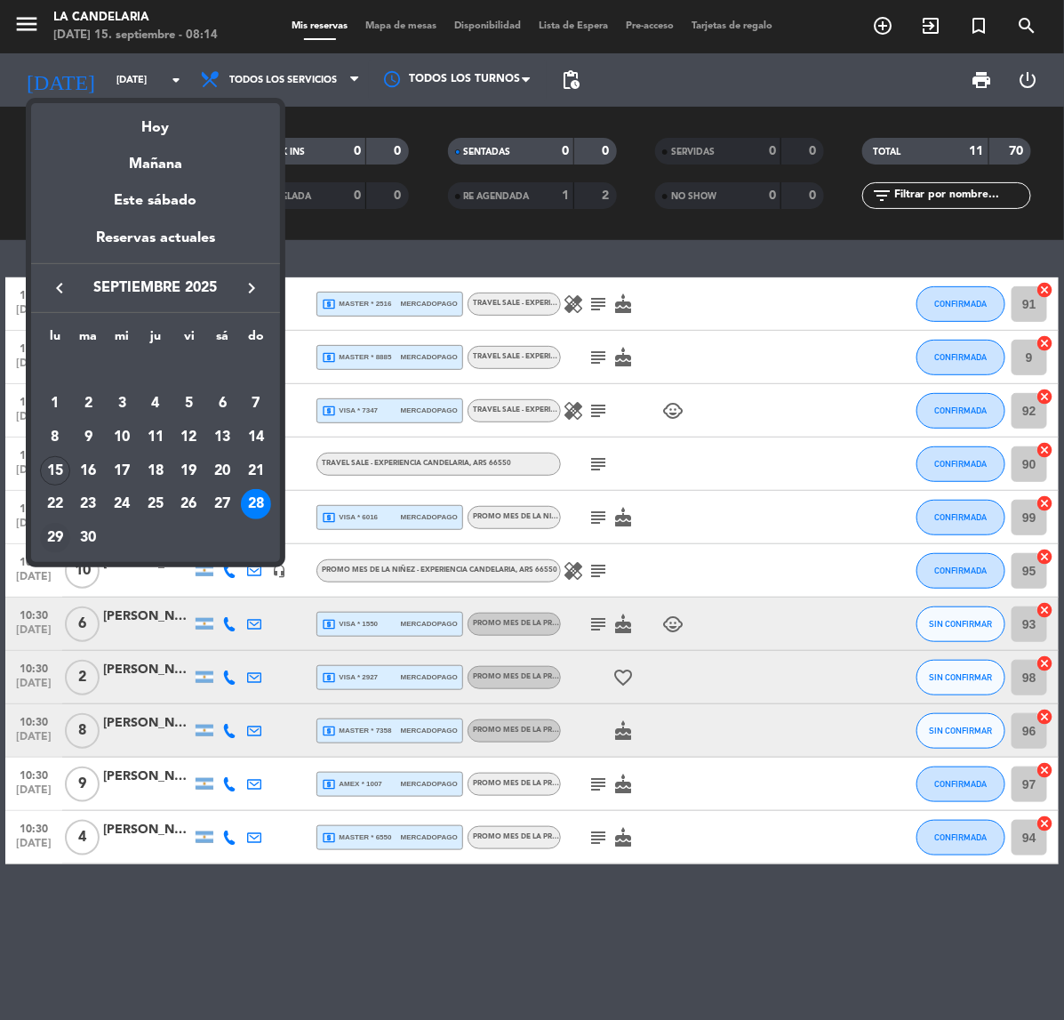
click at [41, 534] on div "29" at bounding box center [55, 538] width 30 height 30
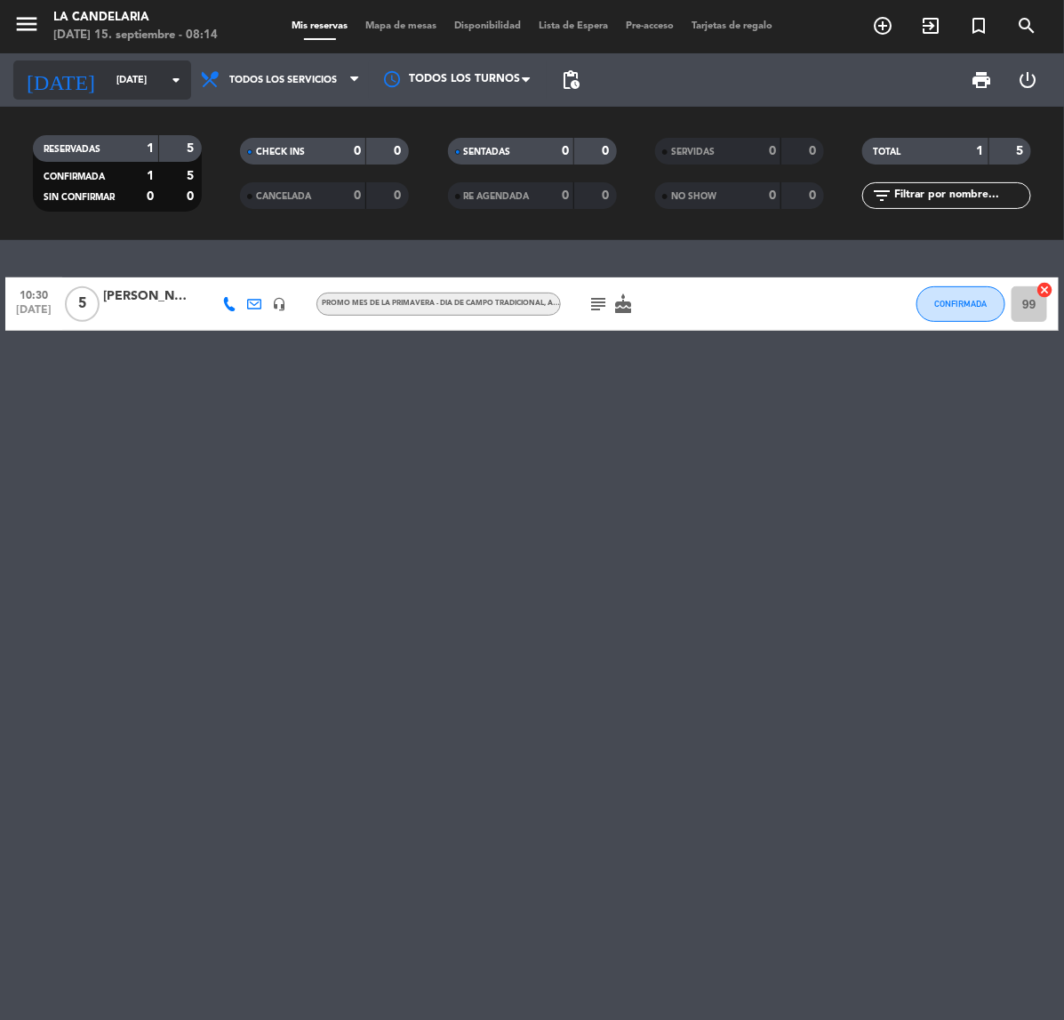
click at [172, 76] on icon "arrow_drop_down" at bounding box center [175, 79] width 21 height 21
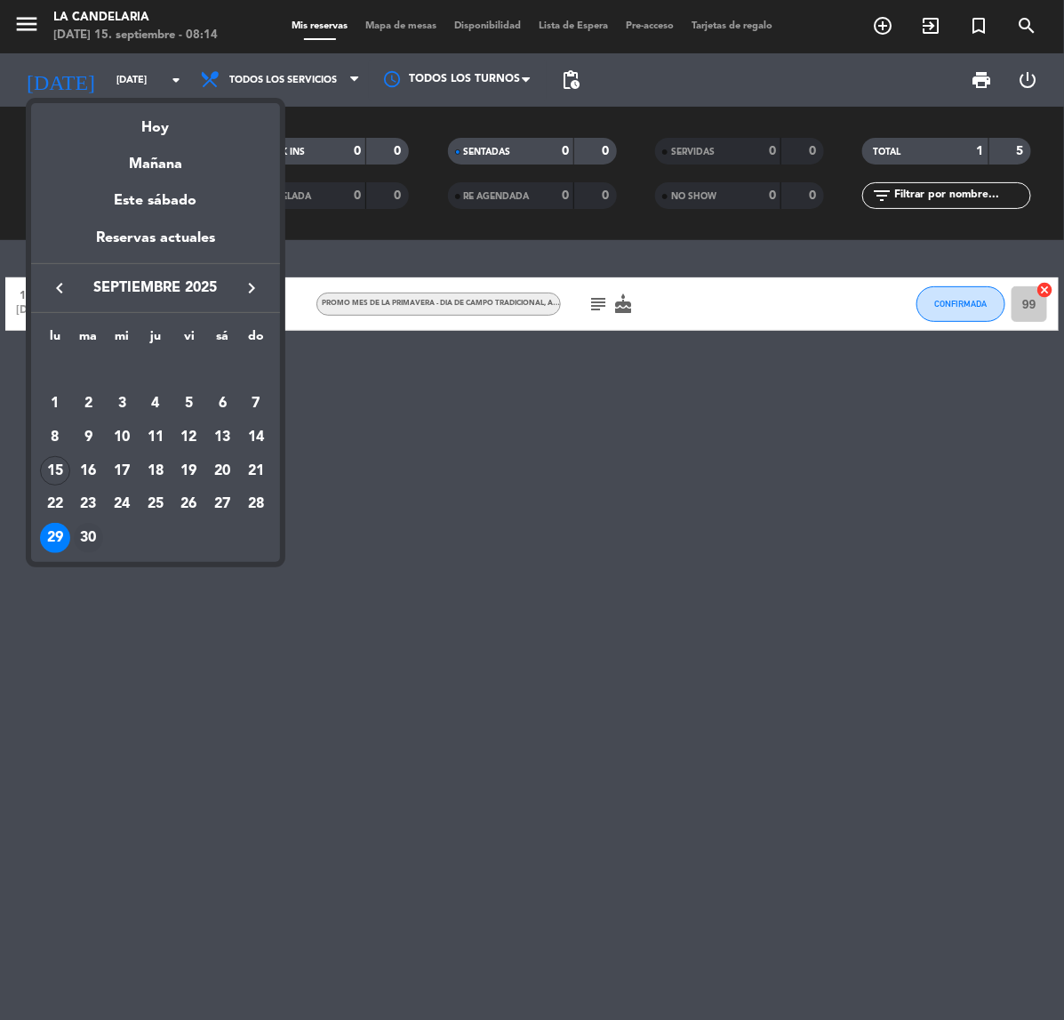
click at [83, 530] on div "30" at bounding box center [89, 538] width 30 height 30
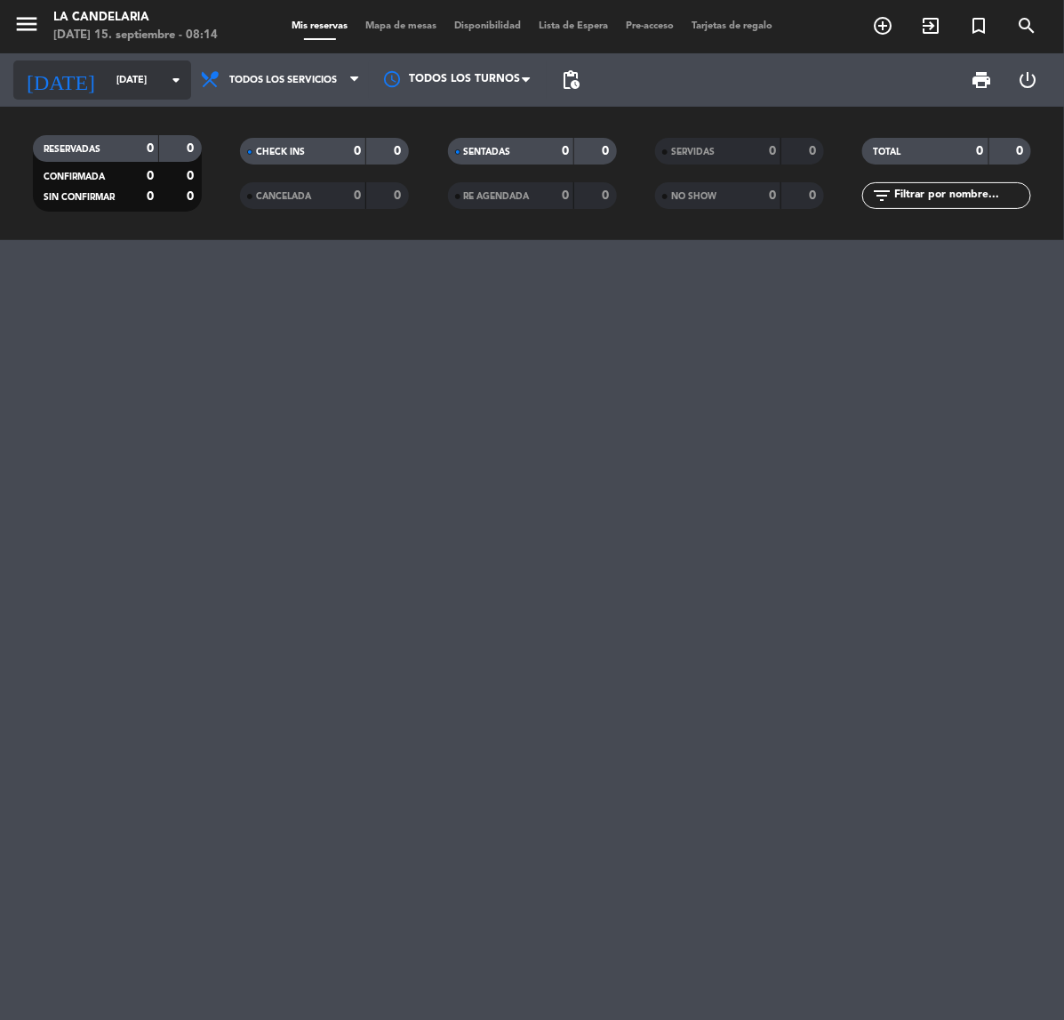
click at [151, 87] on input "[DATE]" at bounding box center [174, 80] width 133 height 29
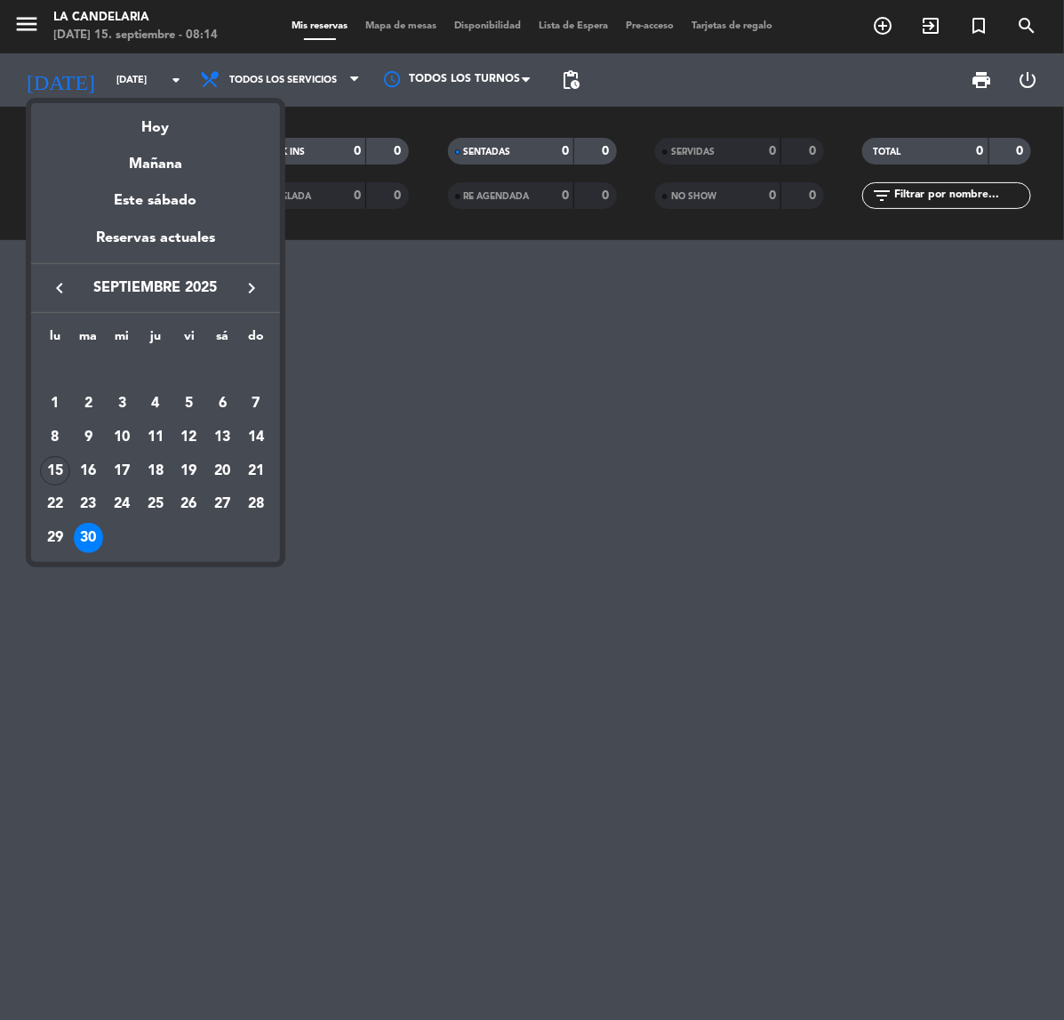
click at [243, 285] on icon "keyboard_arrow_right" at bounding box center [251, 287] width 21 height 21
click at [116, 401] on div "1" at bounding box center [122, 404] width 30 height 30
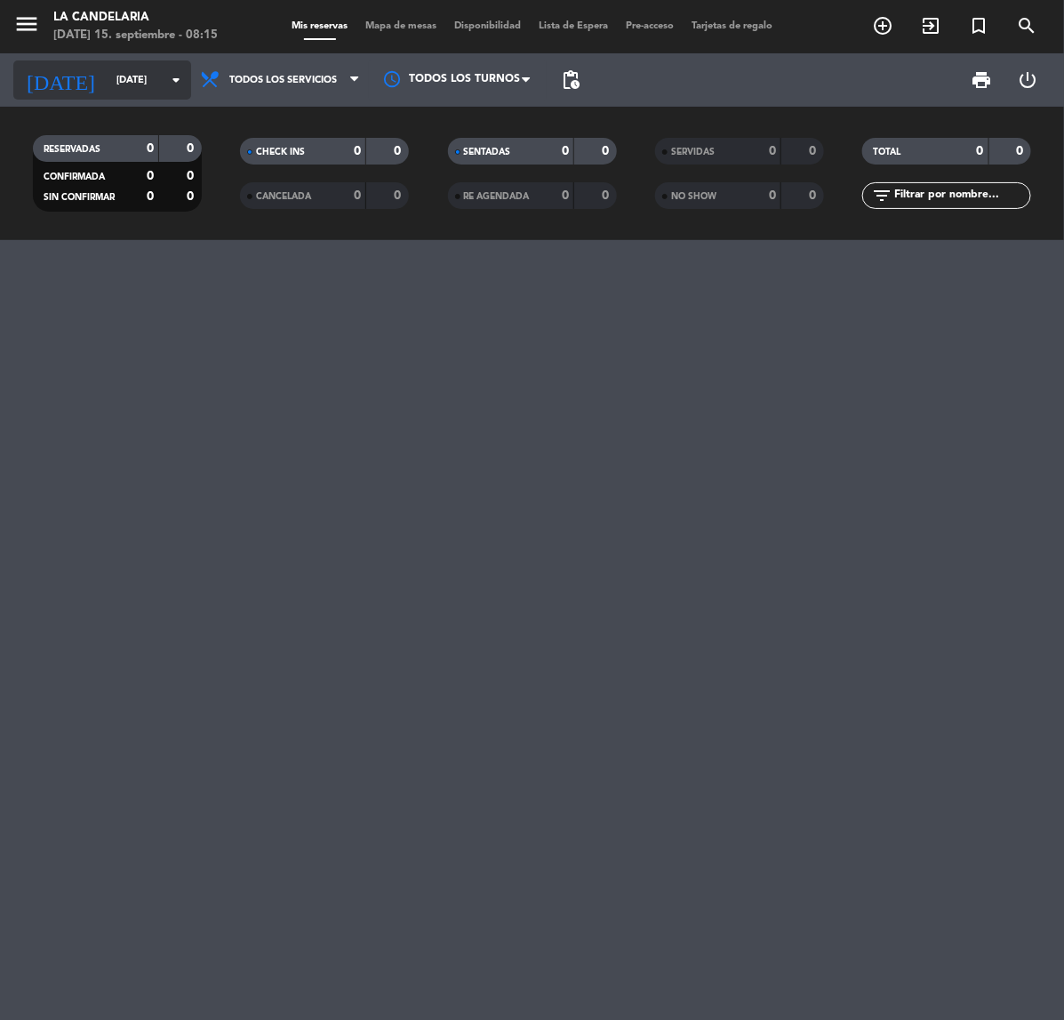
click at [145, 69] on input "[DATE]" at bounding box center [174, 80] width 133 height 29
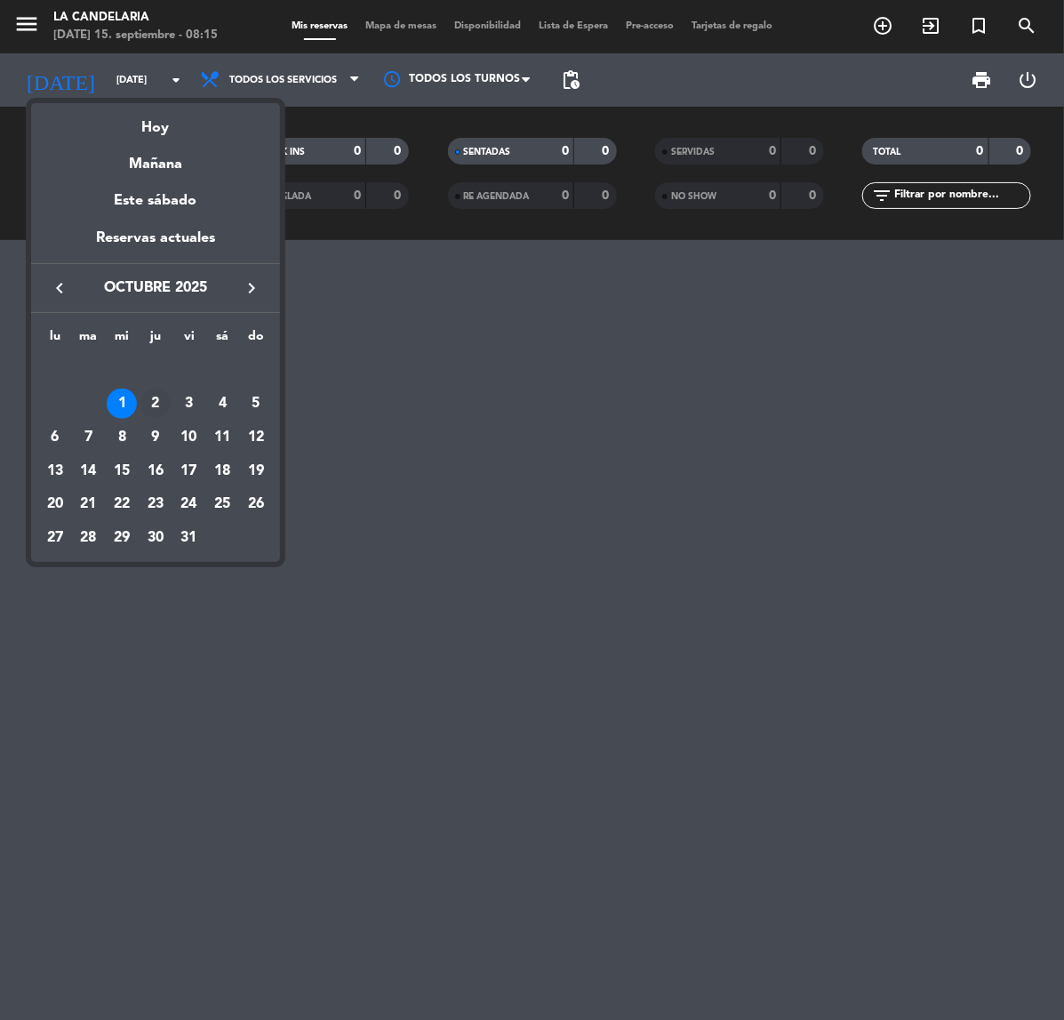
click at [153, 398] on div "2" at bounding box center [156, 404] width 30 height 30
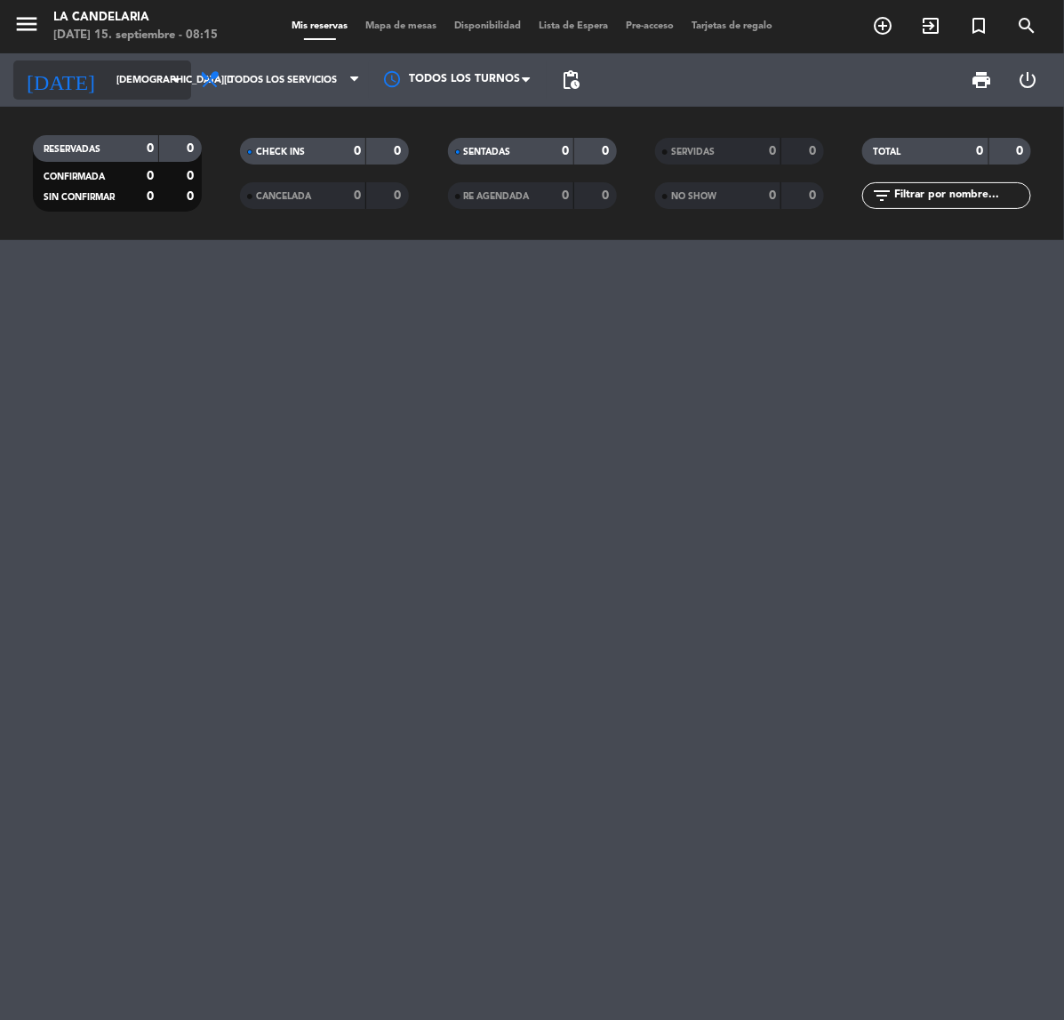
click at [108, 76] on input "[DEMOGRAPHIC_DATA][DATE]" at bounding box center [174, 80] width 133 height 29
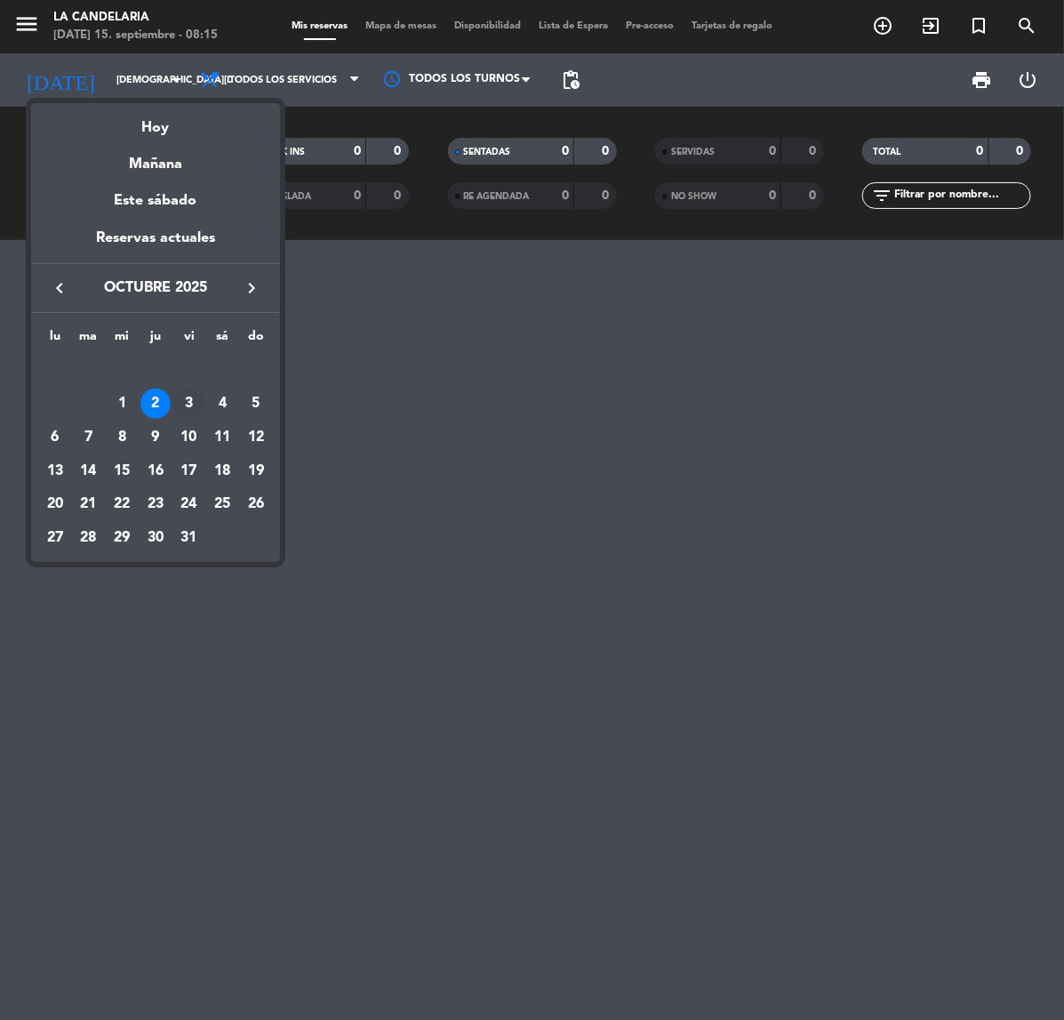
click at [184, 393] on div "3" at bounding box center [189, 404] width 30 height 30
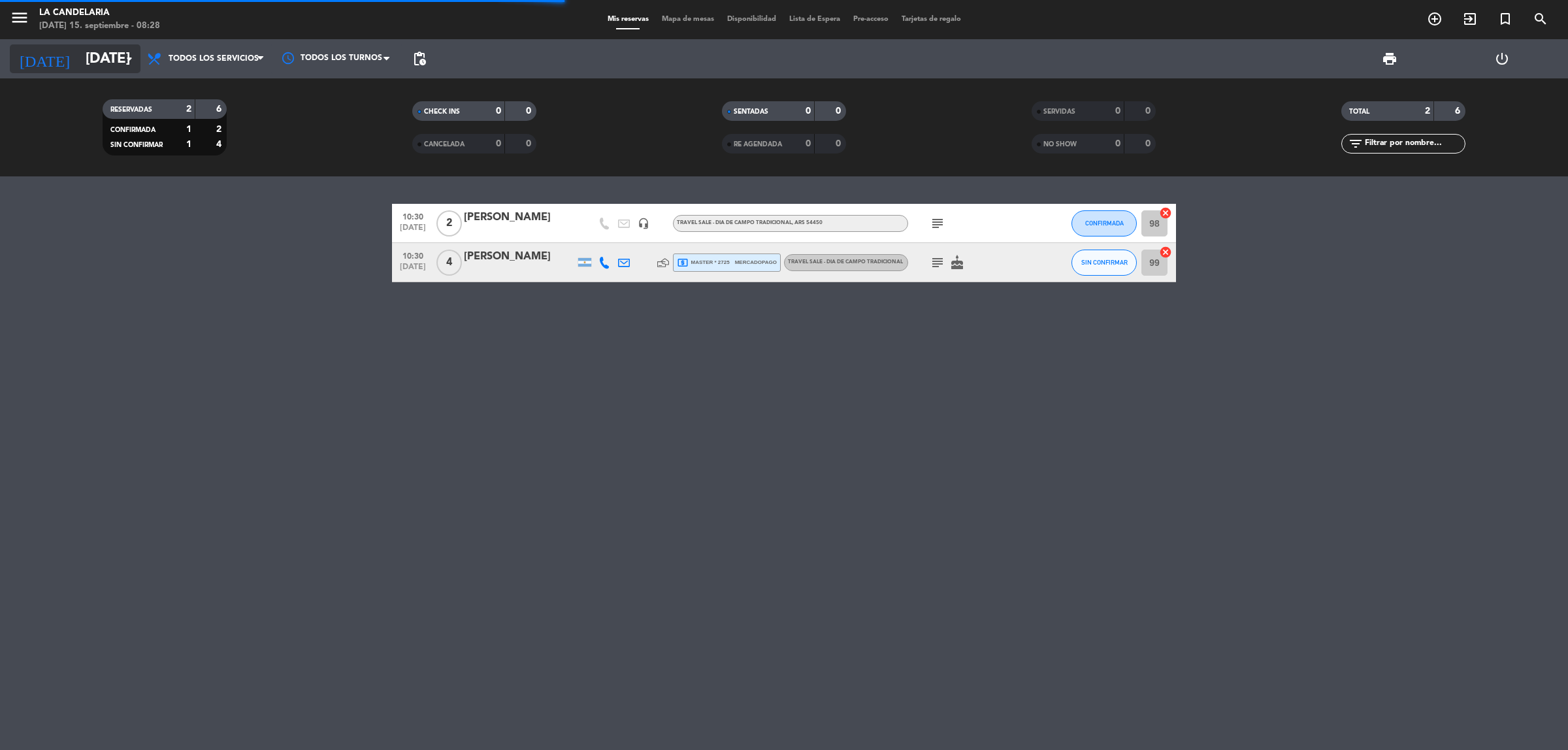
click at [121, 62] on icon "arrow_drop_down" at bounding box center [129, 58] width 15 height 15
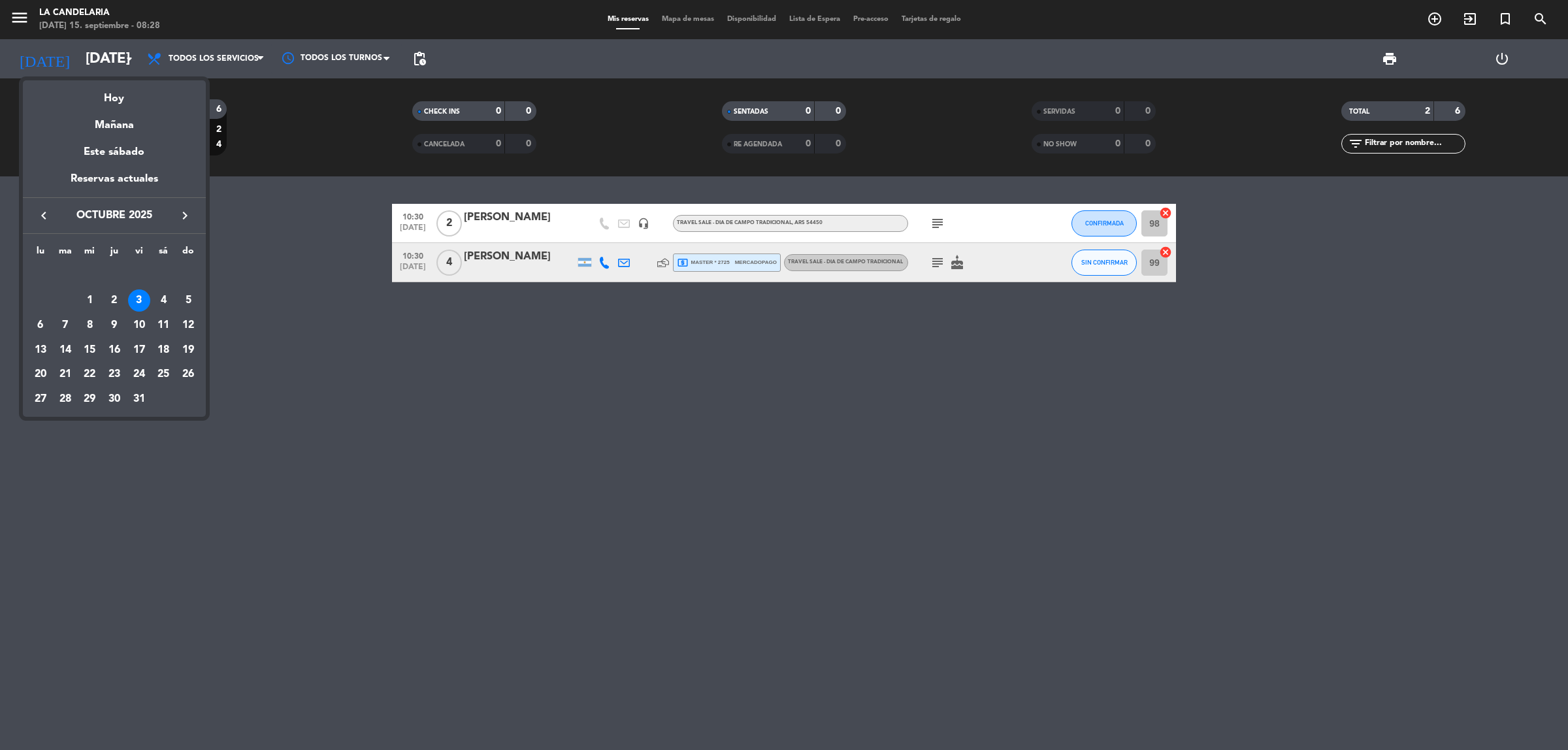
click at [40, 216] on icon "keyboard_arrow_left" at bounding box center [43, 215] width 15 height 15
click at [40, 350] on div "15" at bounding box center [40, 350] width 22 height 22
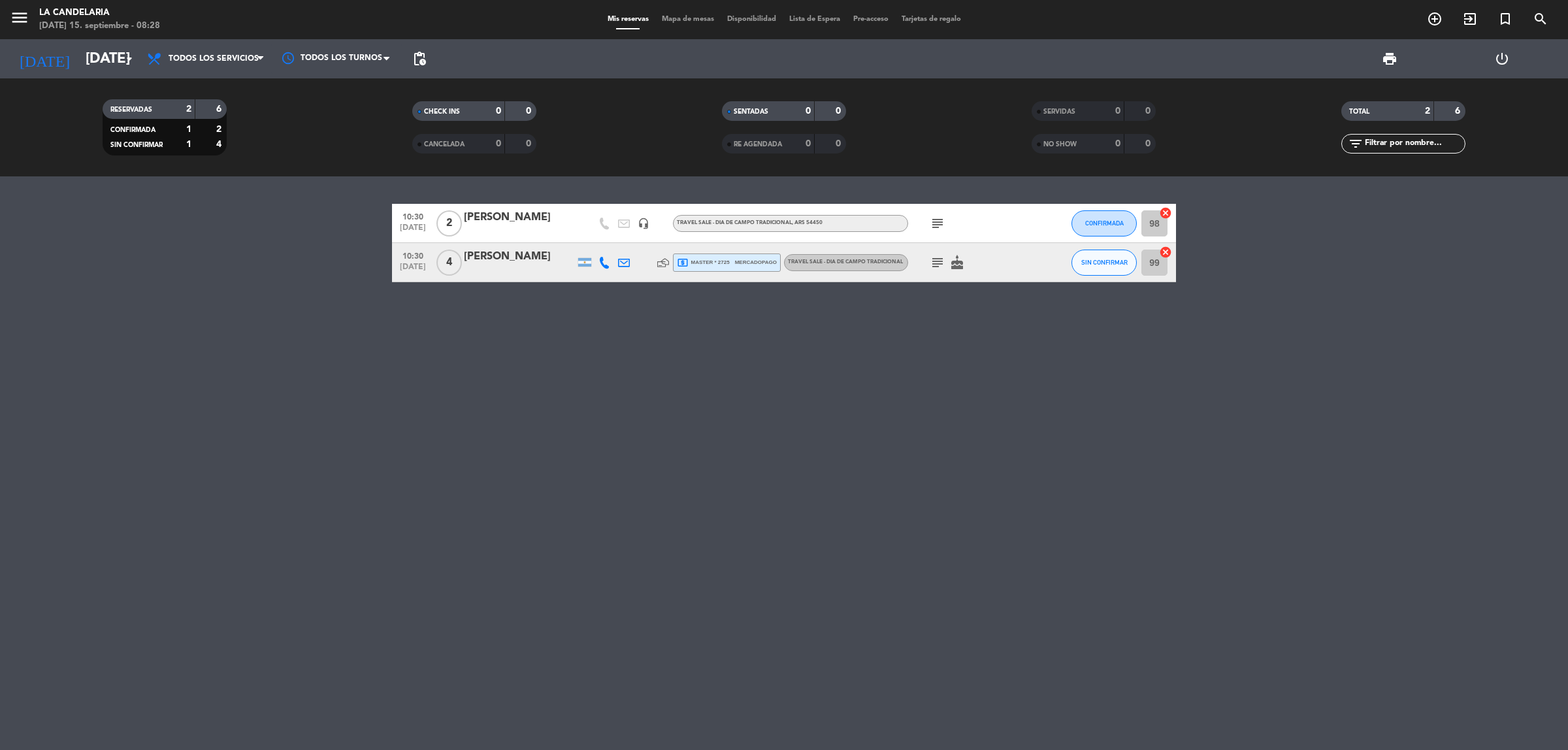
type input "[DATE]"
